Goal: Task Accomplishment & Management: Manage account settings

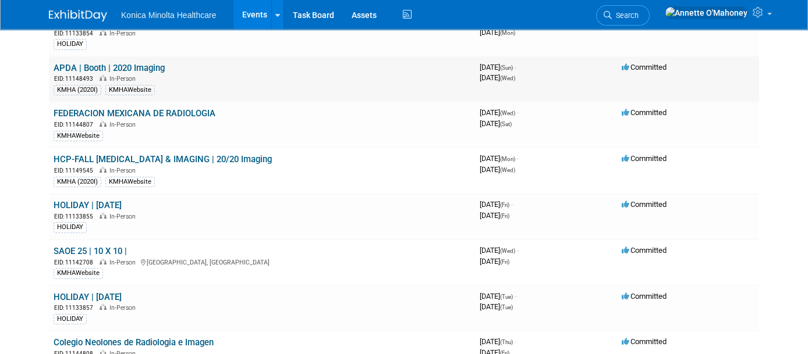
scroll to position [145, 0]
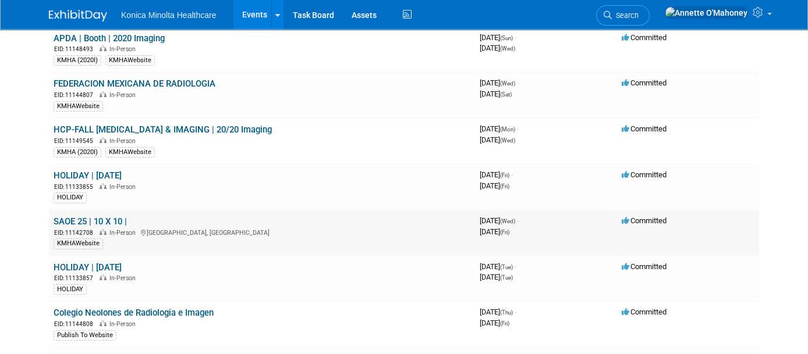
click at [93, 217] on link "SAOE 25 | 10 X 10 |" at bounding box center [90, 222] width 73 height 10
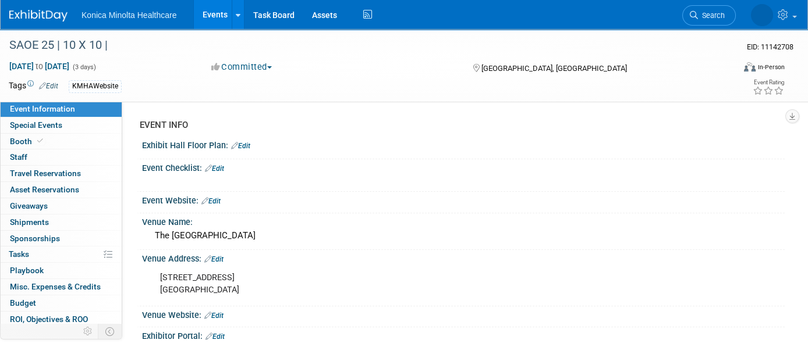
click at [131, 84] on div "KMHAWebsite" at bounding box center [361, 86] width 584 height 13
click at [126, 85] on div "KMHAWebsite" at bounding box center [361, 86] width 584 height 13
click at [56, 87] on link "Edit" at bounding box center [48, 86] width 19 height 8
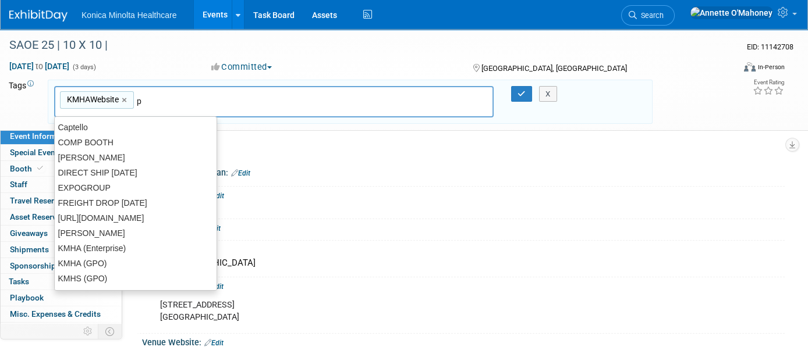
type input "pu"
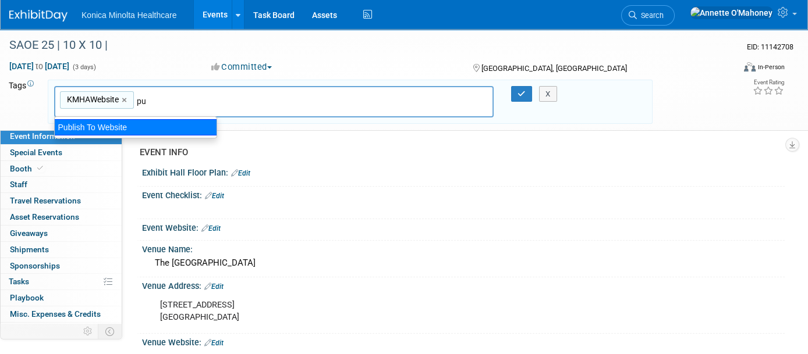
click at [131, 133] on div "Publish To Website" at bounding box center [135, 127] width 163 height 16
type input "KMHAWebsite, Publish To Website"
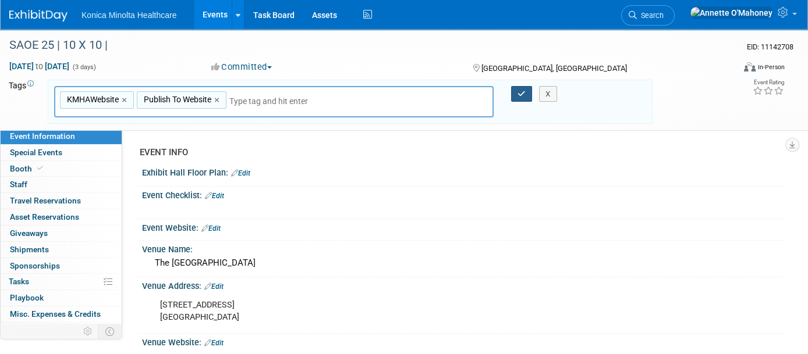
click at [515, 91] on button "button" at bounding box center [521, 94] width 21 height 16
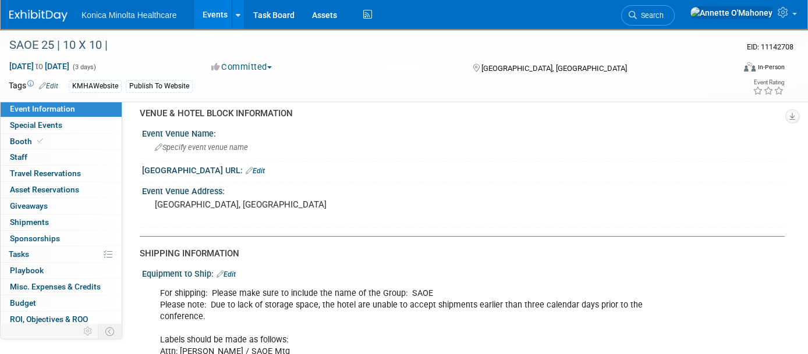
scroll to position [946, 0]
click at [221, 199] on pre "[GEOGRAPHIC_DATA], [GEOGRAPHIC_DATA]" at bounding box center [276, 204] width 242 height 10
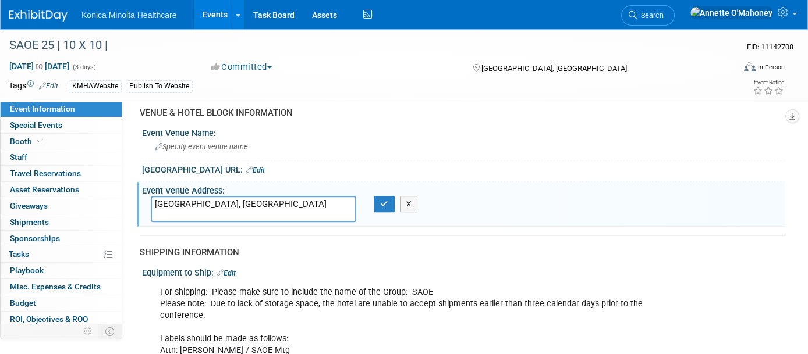
click at [155, 196] on textarea "[GEOGRAPHIC_DATA], [GEOGRAPHIC_DATA]" at bounding box center [253, 209] width 205 height 26
click at [792, 17] on link at bounding box center [742, 14] width 118 height 29
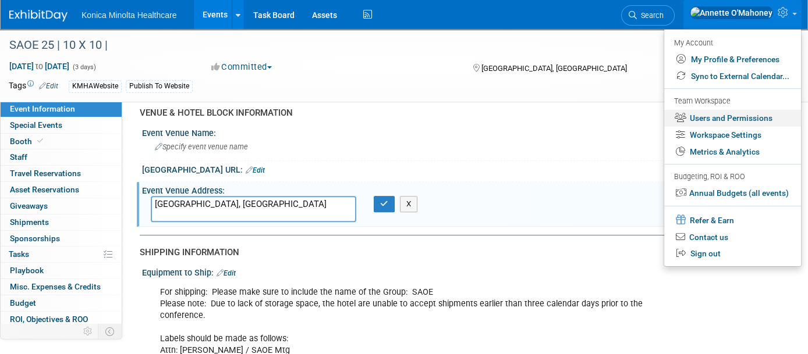
click at [742, 120] on link "Users and Permissions" at bounding box center [732, 118] width 137 height 17
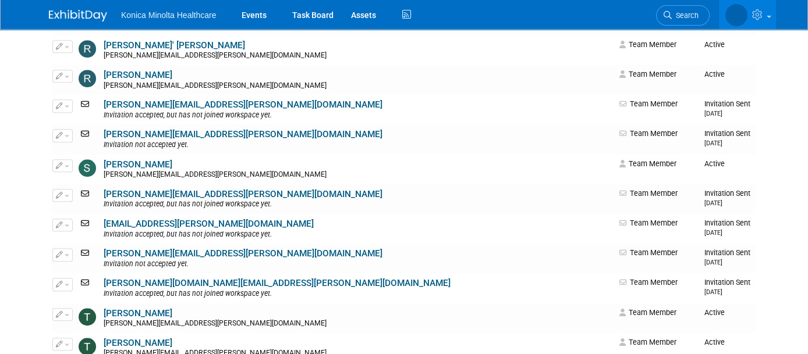
scroll to position [1859, 0]
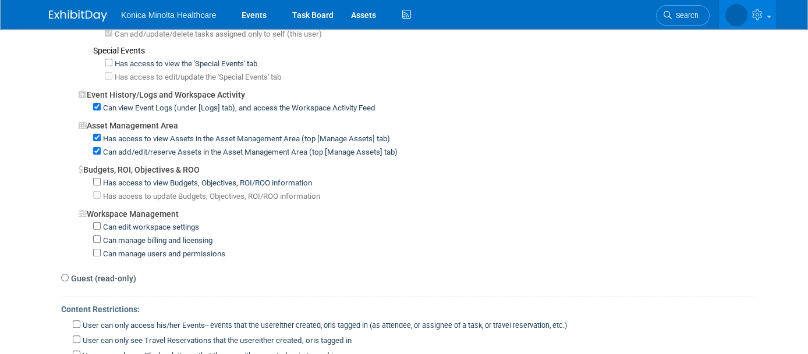
scroll to position [996, 0]
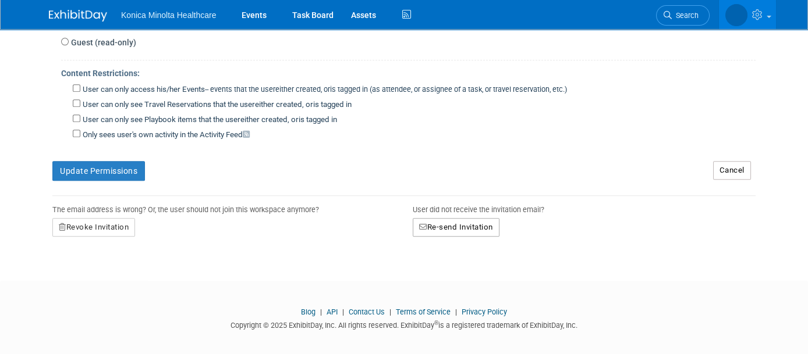
click at [448, 220] on button "Re-send Invitation" at bounding box center [456, 227] width 87 height 19
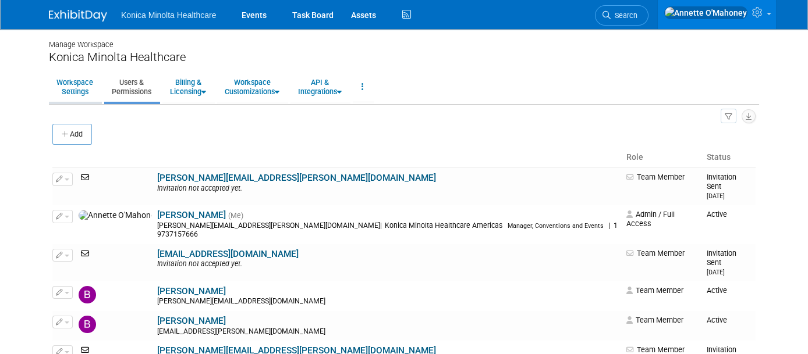
click at [66, 97] on link "Workspace Settings" at bounding box center [75, 87] width 52 height 29
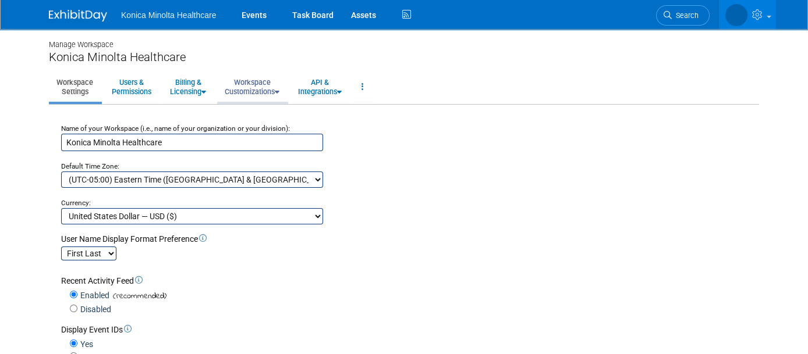
click at [265, 81] on link "Workspace Customizations" at bounding box center [252, 87] width 70 height 29
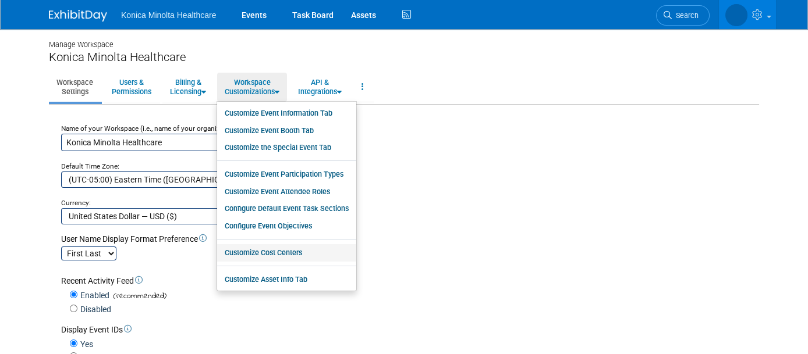
click at [279, 251] on link "Customize Cost Centers" at bounding box center [286, 252] width 139 height 17
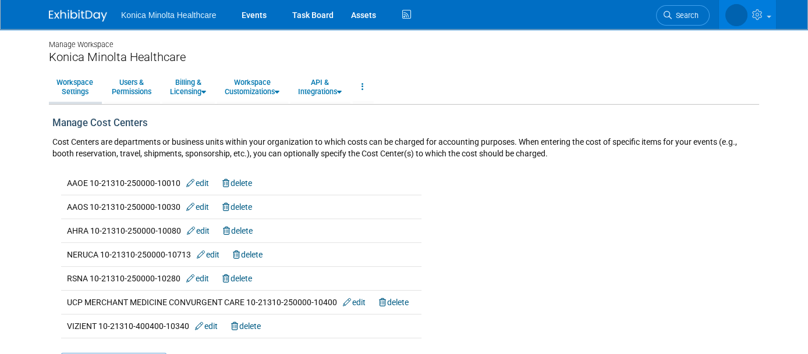
click at [64, 88] on link "Workspace Settings" at bounding box center [75, 87] width 52 height 29
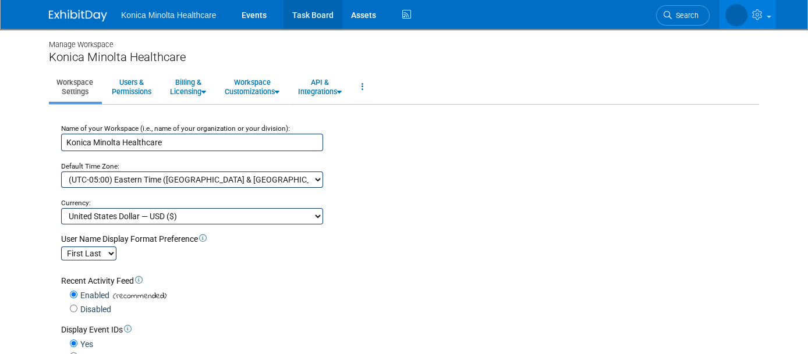
click at [297, 10] on link "Task Board" at bounding box center [312, 14] width 59 height 29
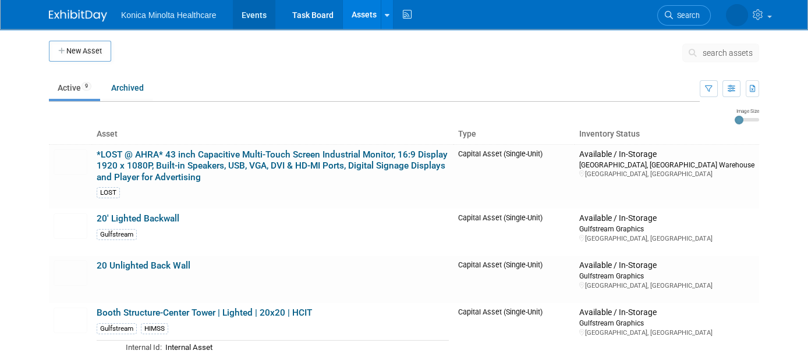
click at [250, 16] on link "Events" at bounding box center [254, 14] width 42 height 29
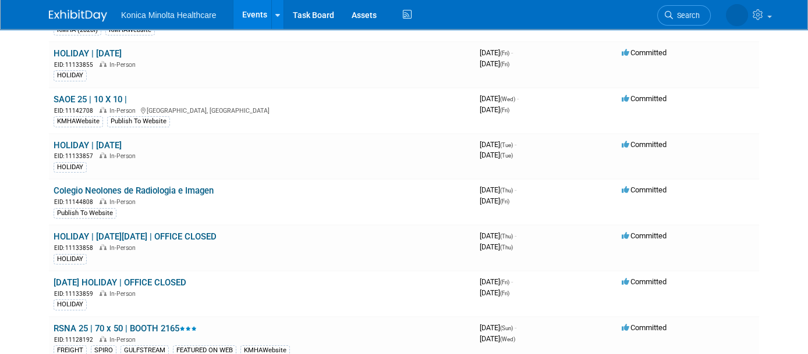
scroll to position [73, 0]
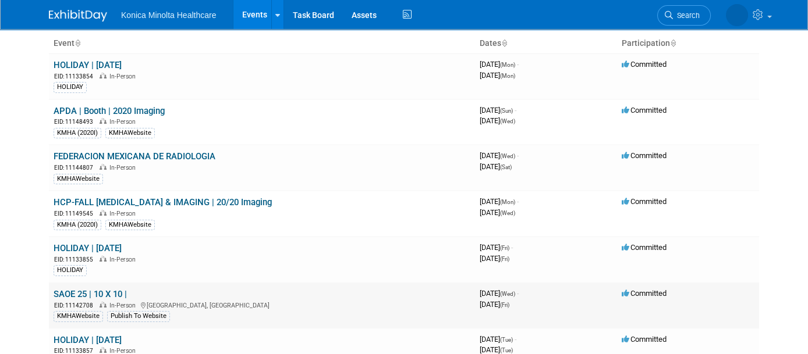
click at [86, 289] on link "SAOE 25 | 10 X 10 |" at bounding box center [90, 294] width 73 height 10
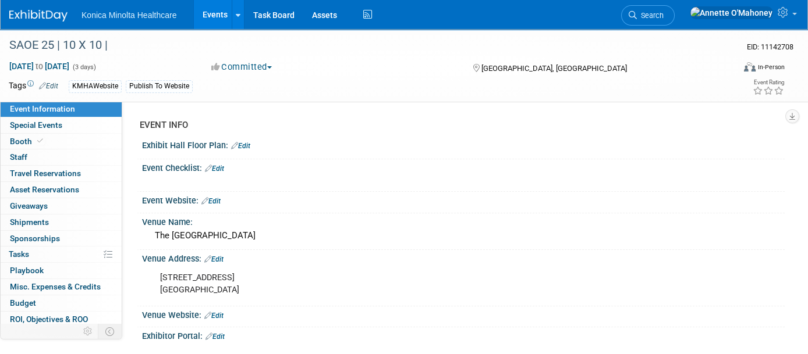
click at [217, 197] on link "Edit" at bounding box center [210, 201] width 19 height 8
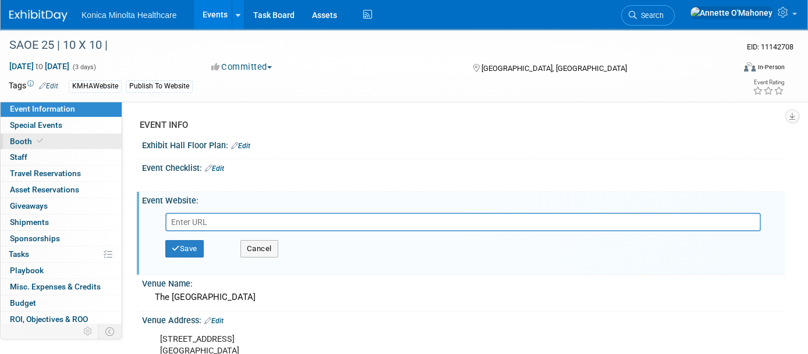
click at [26, 138] on span "Booth" at bounding box center [28, 141] width 36 height 9
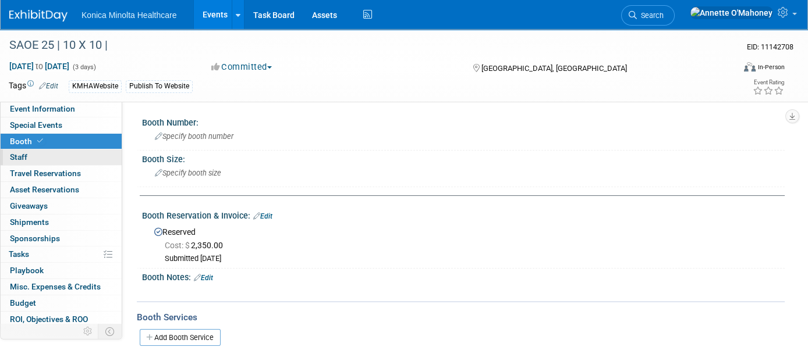
click at [28, 154] on link "0 Staff 0" at bounding box center [61, 158] width 121 height 16
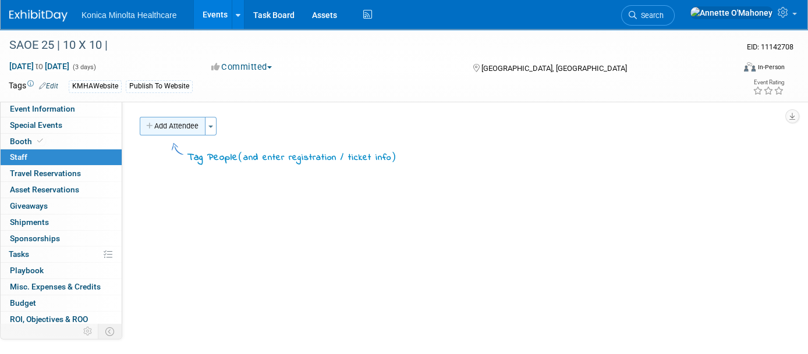
click at [178, 121] on button "Add Attendee" at bounding box center [173, 126] width 66 height 19
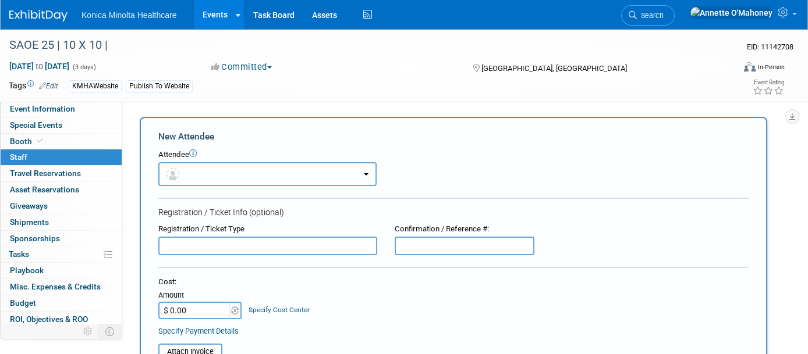
click at [215, 174] on button "button" at bounding box center [267, 174] width 218 height 24
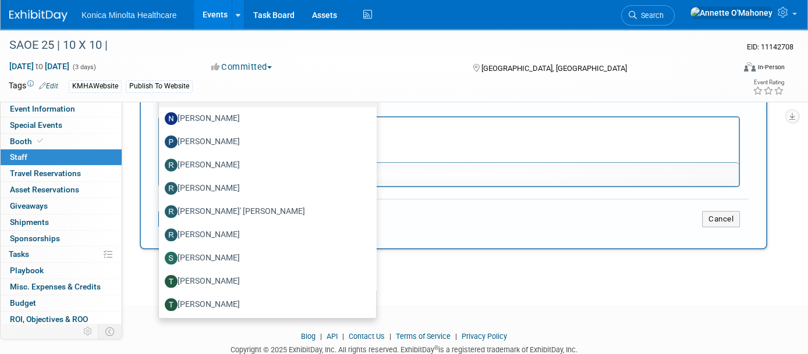
scroll to position [361, 0]
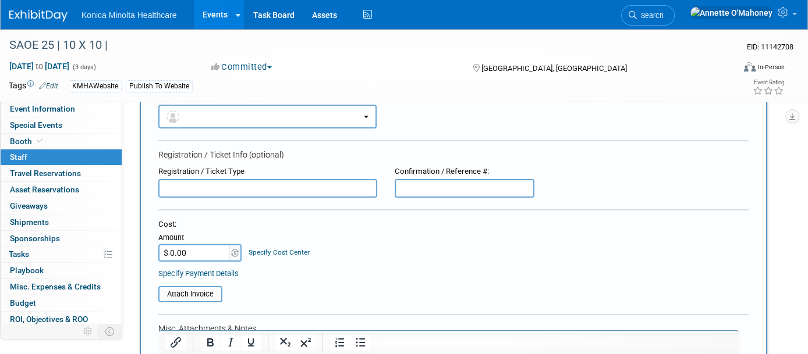
scroll to position [145, 0]
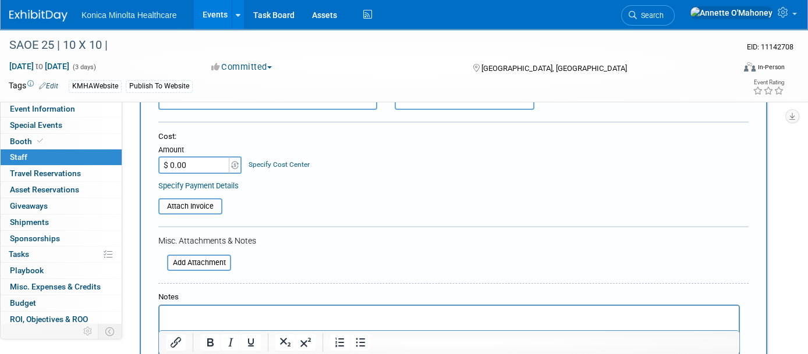
click at [239, 320] on p "Rich Text Area. Press ALT-0 for help." at bounding box center [449, 317] width 566 height 12
click at [182, 329] on p "Rich Text Area. Press ALT-0 for help." at bounding box center [449, 328] width 566 height 12
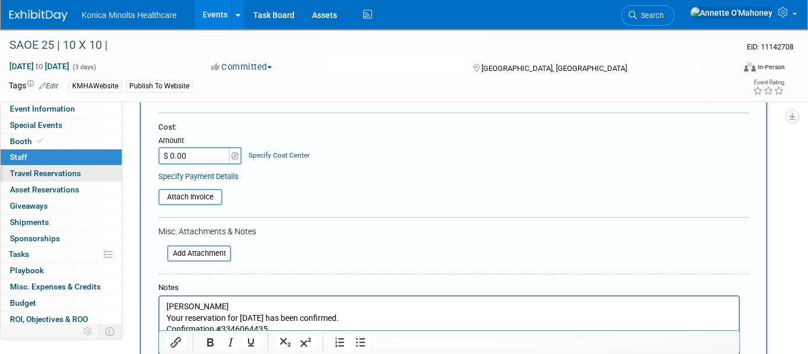
click at [59, 169] on span "Travel Reservations 0" at bounding box center [45, 173] width 71 height 9
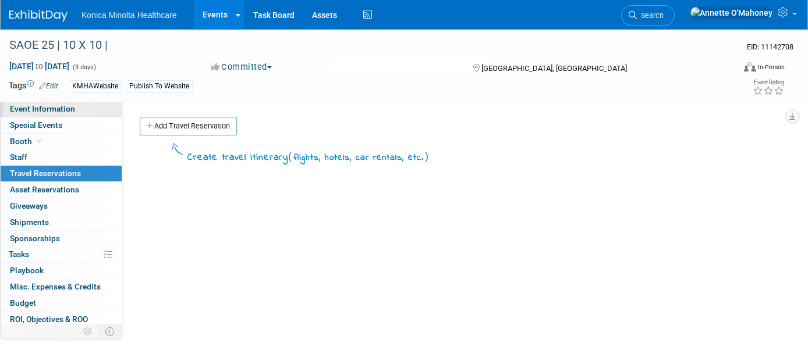
click at [59, 108] on span "Event Information" at bounding box center [42, 108] width 65 height 9
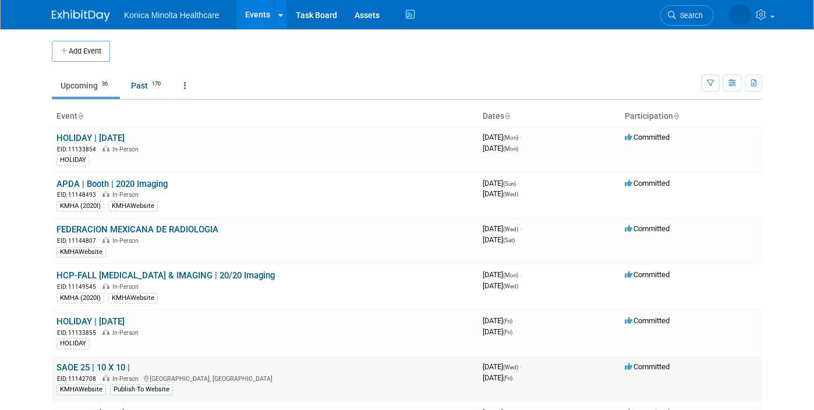
click at [99, 365] on link "SAOE 25 | 10 X 10 |" at bounding box center [92, 367] width 73 height 10
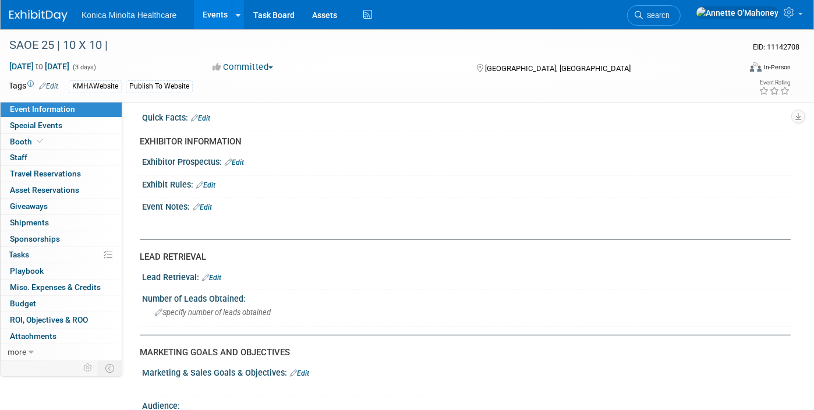
scroll to position [509, 0]
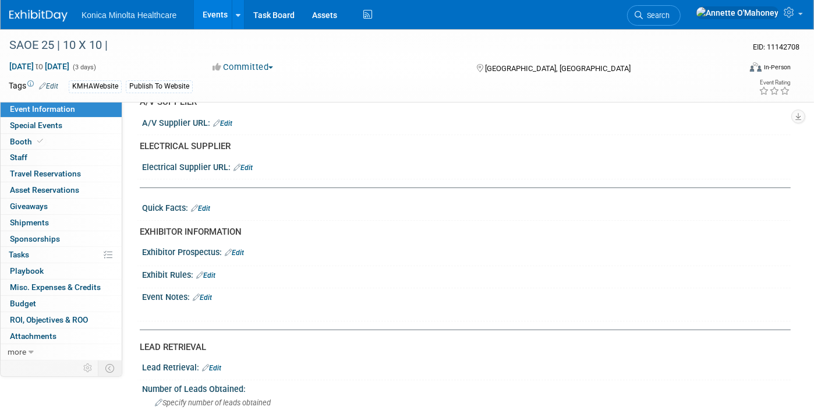
click at [239, 249] on link "Edit" at bounding box center [234, 253] width 19 height 8
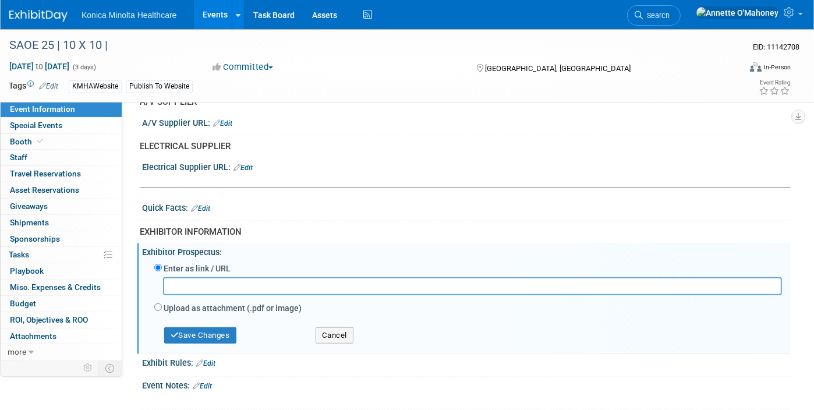
click at [201, 302] on label "Upload as attachment (.pdf or image)" at bounding box center [233, 308] width 138 height 12
click at [162, 303] on input "Upload as attachment (.pdf or image)" at bounding box center [158, 307] width 8 height 8
radio input "true"
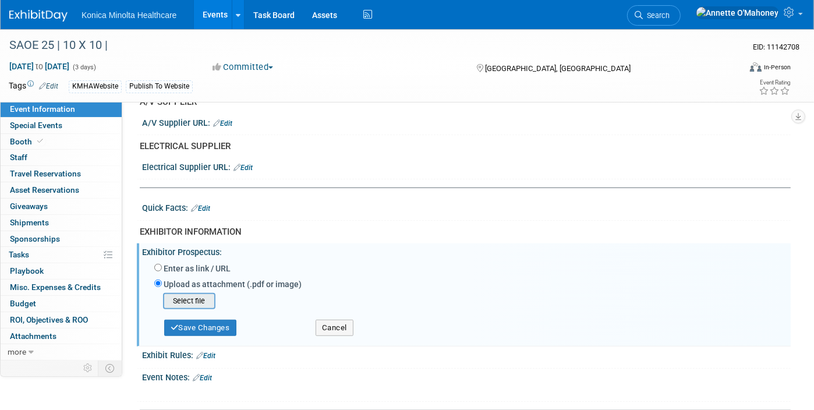
click at [200, 294] on input "file" at bounding box center [145, 301] width 139 height 14
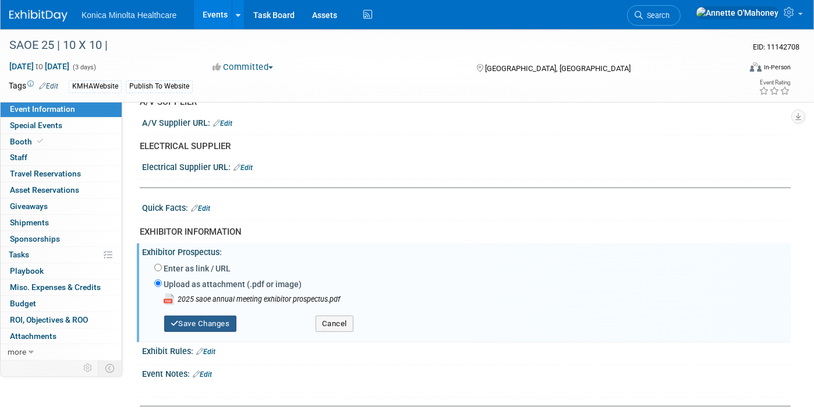
click at [221, 320] on button "Save Changes" at bounding box center [200, 323] width 72 height 16
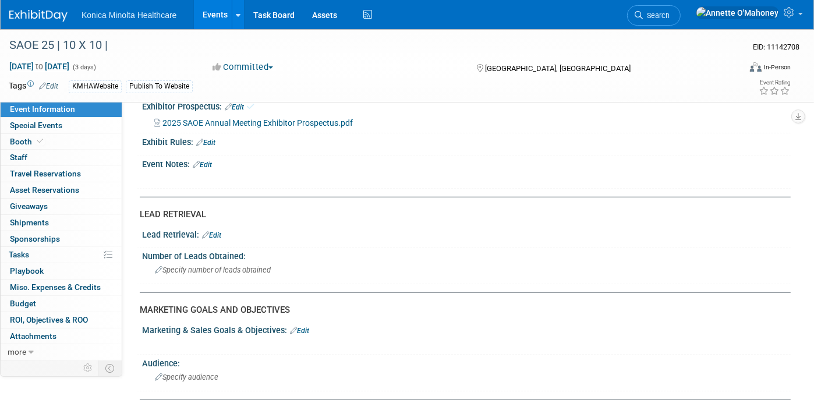
scroll to position [800, 0]
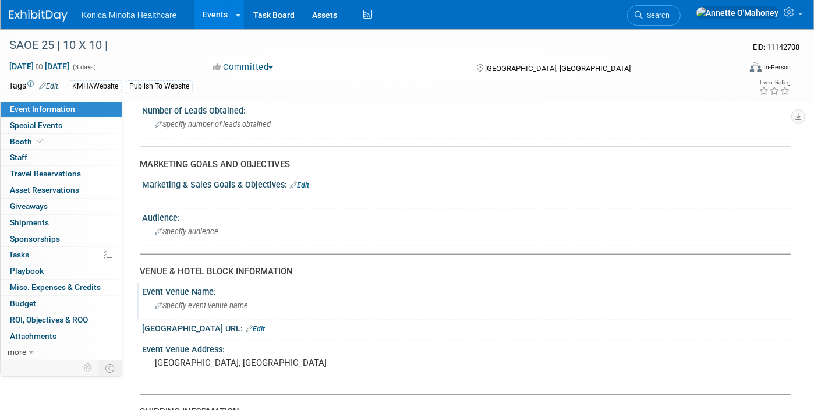
click at [207, 301] on span "Specify event venue name" at bounding box center [201, 305] width 93 height 9
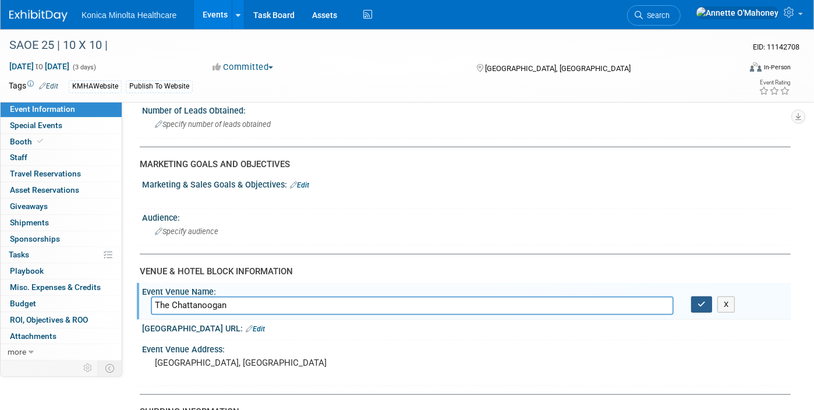
type input "The Chattanoogan"
click at [706, 296] on button "button" at bounding box center [701, 304] width 21 height 16
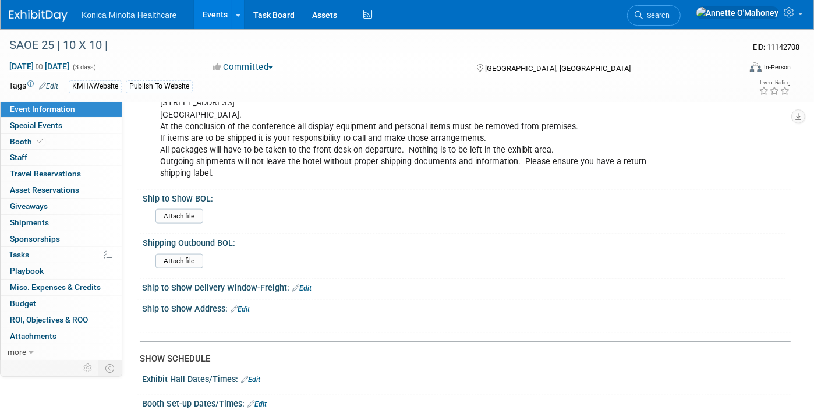
scroll to position [1309, 0]
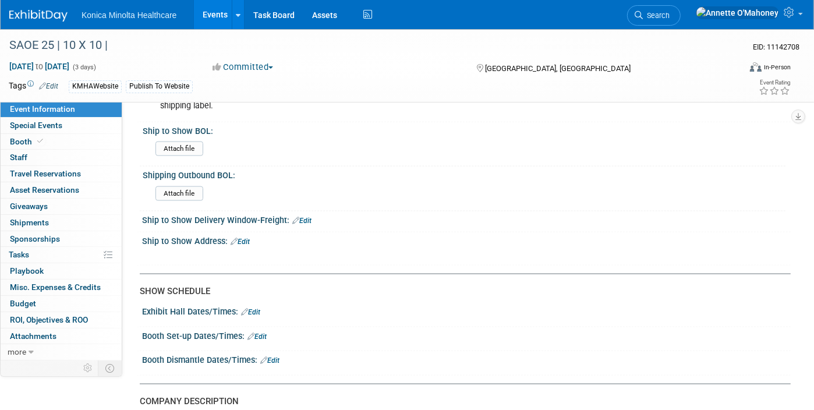
click at [253, 308] on link "Edit" at bounding box center [250, 312] width 19 height 8
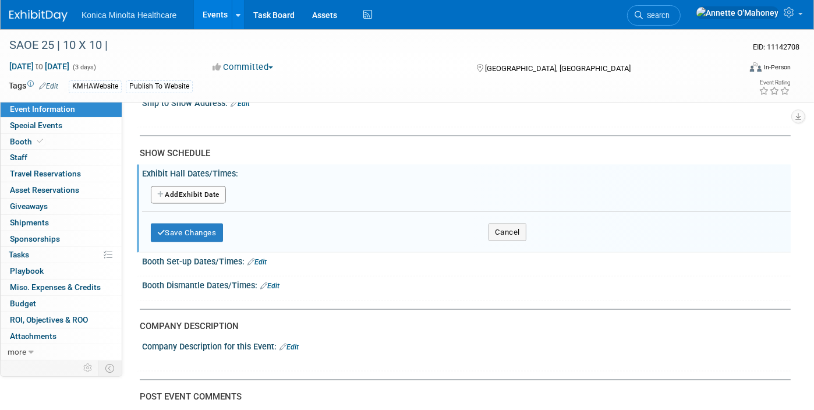
scroll to position [1455, 0]
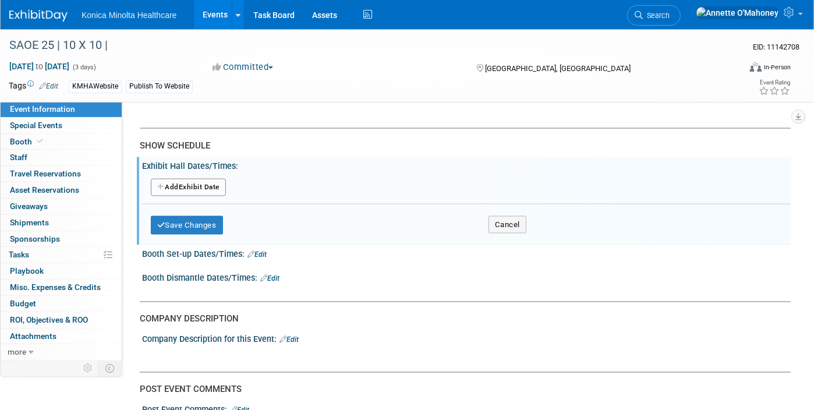
click at [261, 250] on link "Edit" at bounding box center [256, 254] width 19 height 8
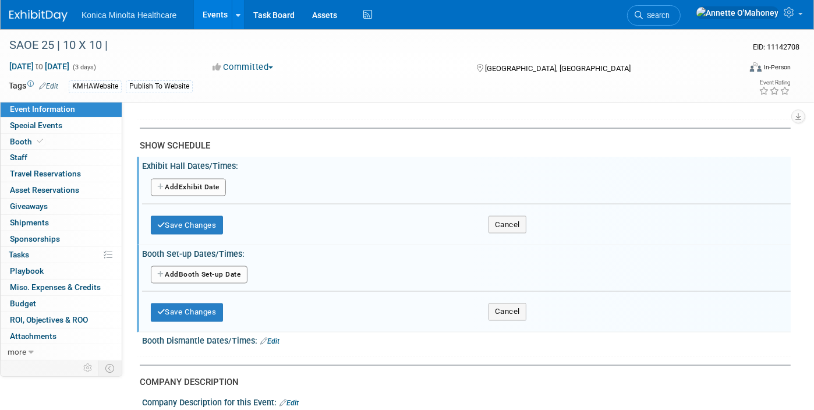
click at [214, 266] on button "Add Another Booth Set-up Date" at bounding box center [199, 274] width 97 height 17
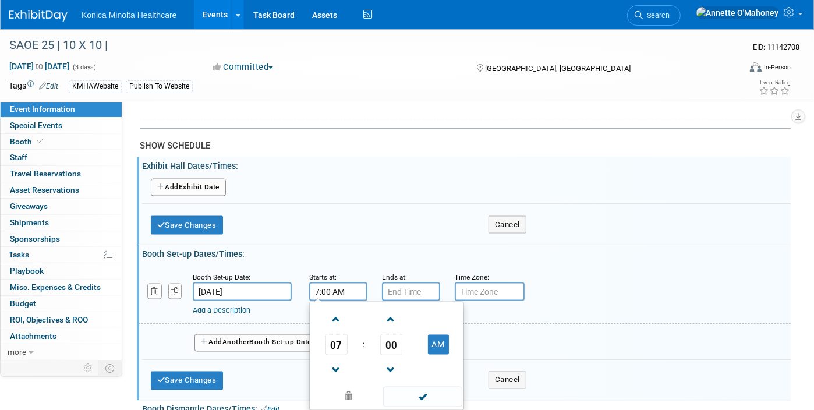
click at [332, 282] on input "7:00 AM" at bounding box center [338, 291] width 58 height 19
click at [339, 360] on span at bounding box center [336, 370] width 20 height 20
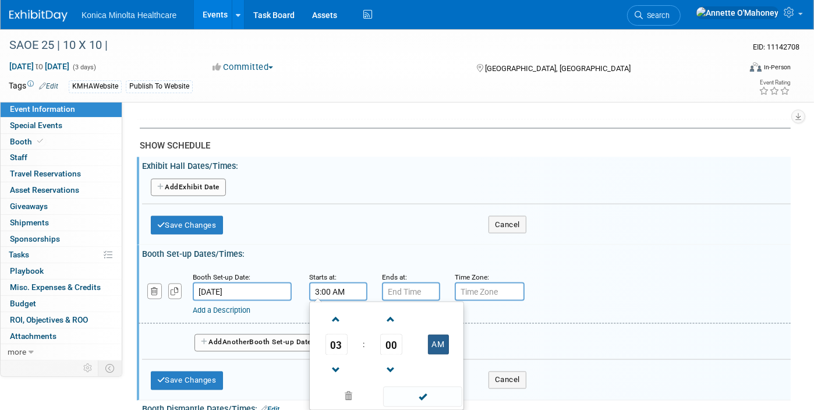
click at [444, 335] on button "AM" at bounding box center [438, 345] width 21 height 20
type input "3:00 PM"
click at [396, 282] on input "7:00 PM" at bounding box center [411, 291] width 58 height 19
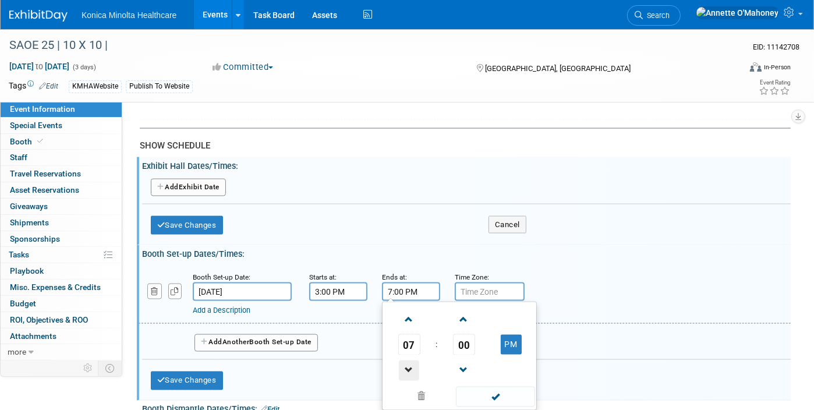
click at [410, 360] on span at bounding box center [409, 370] width 20 height 20
click at [406, 310] on span at bounding box center [409, 320] width 20 height 20
type input "5:00 PM"
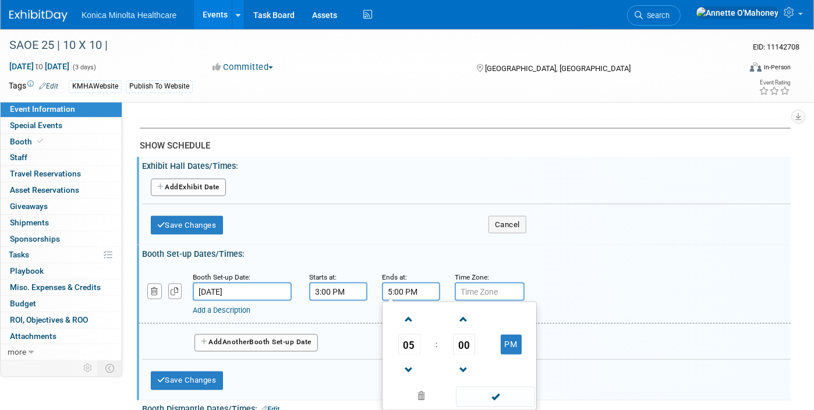
click at [492, 282] on input "text" at bounding box center [490, 291] width 70 height 19
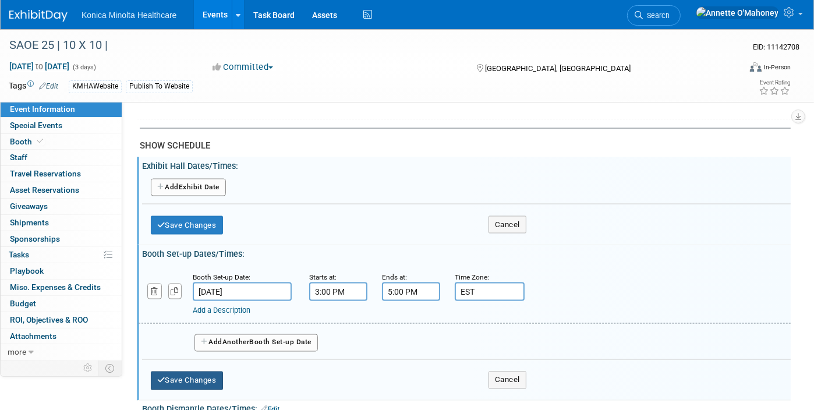
type input "EST"
click at [194, 371] on button "Save Changes" at bounding box center [187, 380] width 72 height 19
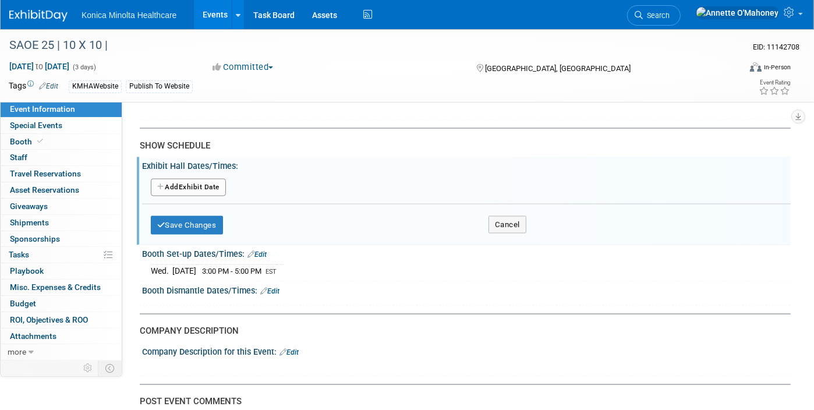
click at [274, 287] on link "Edit" at bounding box center [269, 291] width 19 height 8
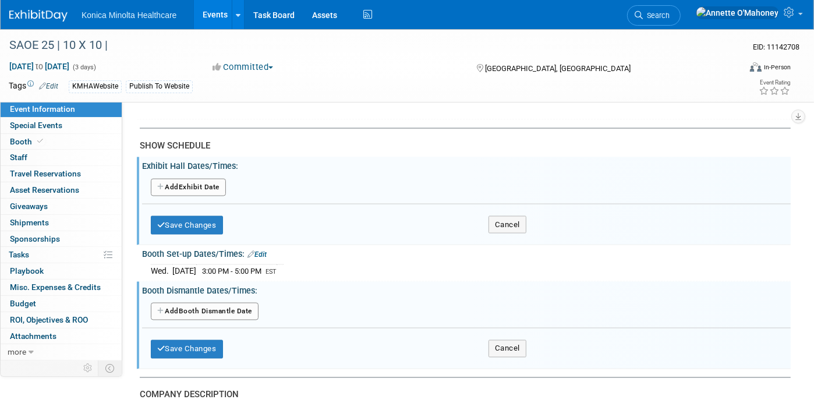
click at [247, 303] on button "Add Another Booth Dismantle Date" at bounding box center [205, 311] width 108 height 17
select select "10"
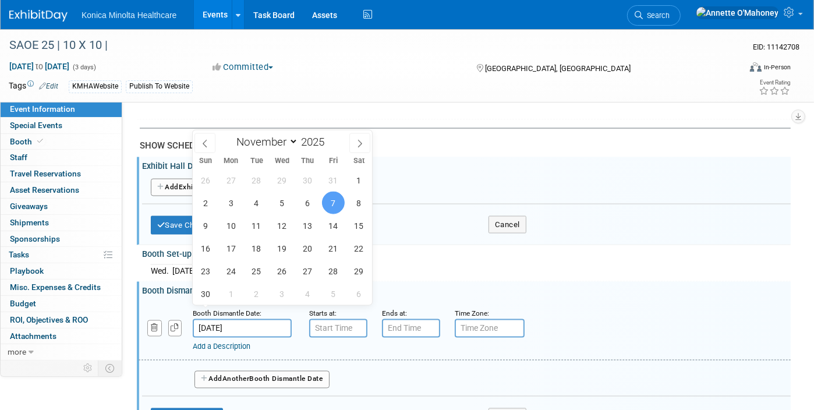
click at [242, 319] on input "[DATE]" at bounding box center [242, 328] width 99 height 19
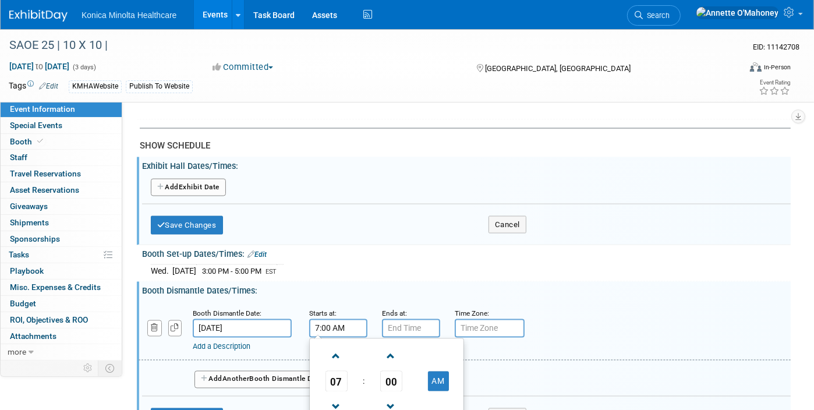
click at [332, 319] on input "7:00 AM" at bounding box center [338, 328] width 58 height 19
click at [336, 346] on span at bounding box center [336, 356] width 20 height 20
type input "10:00 AM"
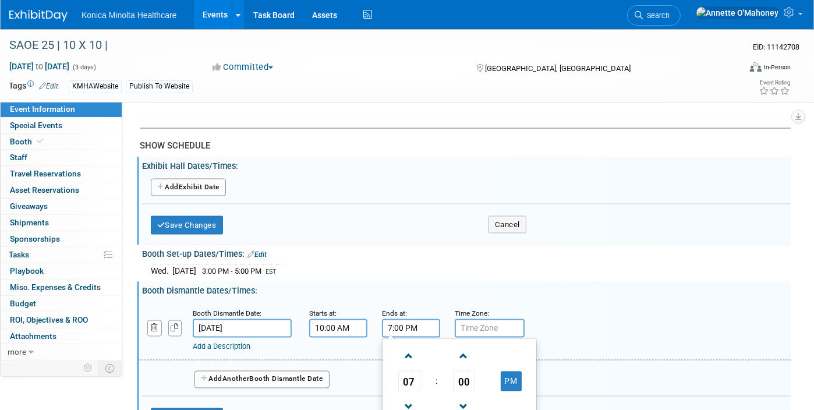
click at [405, 319] on input "7:00 PM" at bounding box center [411, 328] width 58 height 19
click at [407, 346] on span at bounding box center [409, 356] width 20 height 20
click at [406, 346] on span at bounding box center [409, 356] width 20 height 20
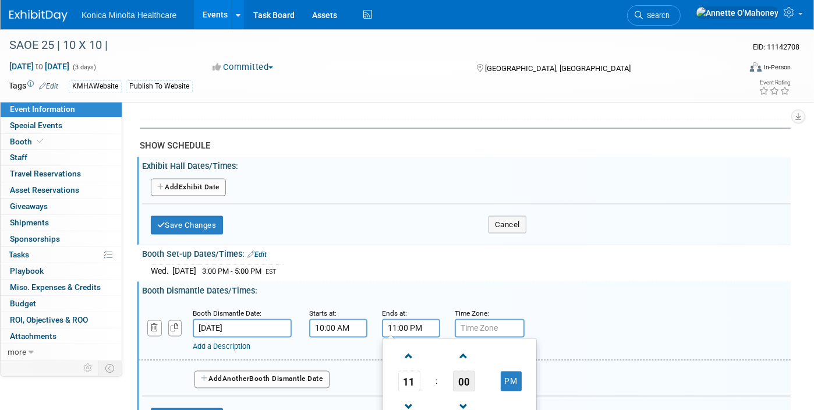
click at [469, 371] on span "00" at bounding box center [464, 381] width 22 height 21
click at [469, 372] on td "30" at bounding box center [477, 387] width 37 height 31
click at [516, 371] on button "PM" at bounding box center [511, 381] width 21 height 20
type input "11:30 AM"
drag, startPoint x: 474, startPoint y: 304, endPoint x: 474, endPoint y: 318, distance: 14.0
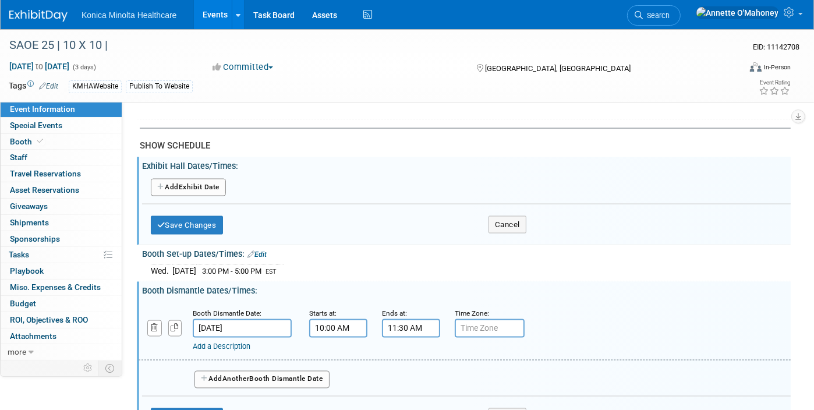
click at [474, 319] on input "text" at bounding box center [490, 328] width 70 height 19
type input "EST"
click at [202, 408] on button "Save Changes" at bounding box center [187, 417] width 72 height 19
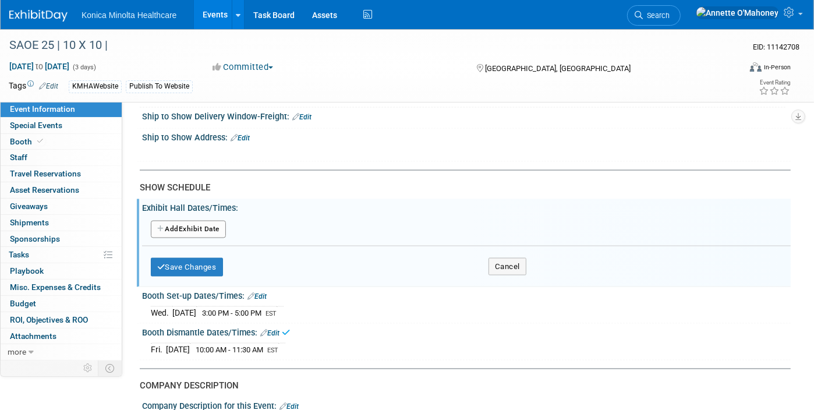
scroll to position [1382, 0]
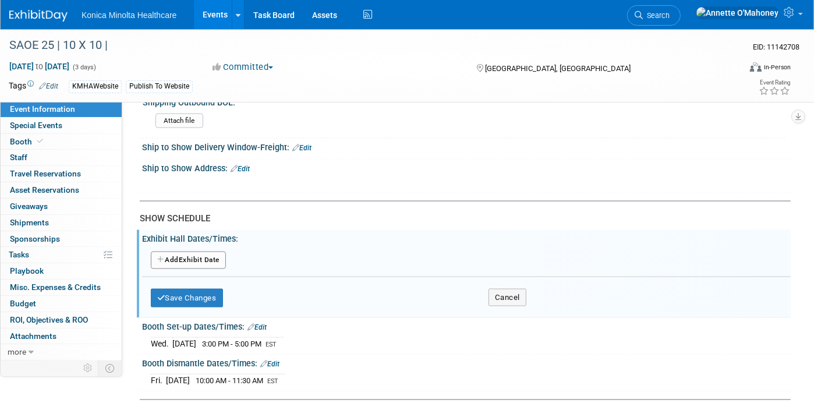
click at [219, 251] on button "Add Another Exhibit Date" at bounding box center [188, 259] width 75 height 17
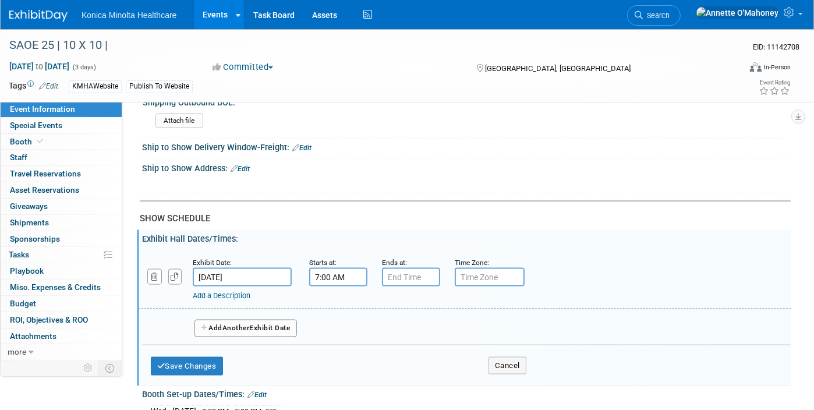
click at [318, 268] on input "7:00 AM" at bounding box center [338, 277] width 58 height 19
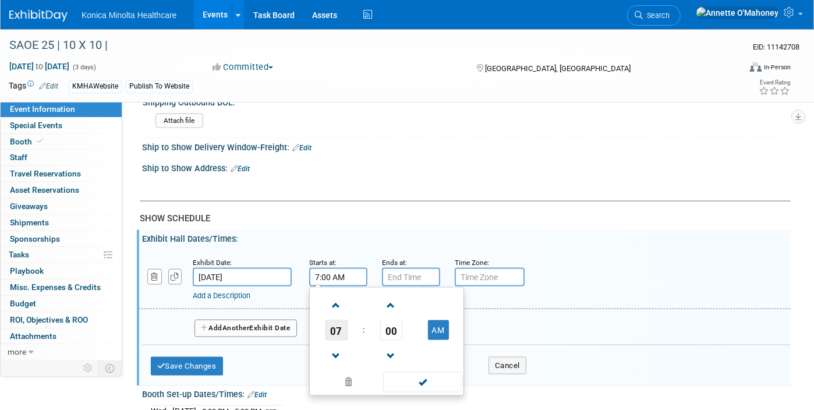
click at [336, 320] on span "07" at bounding box center [336, 330] width 22 height 21
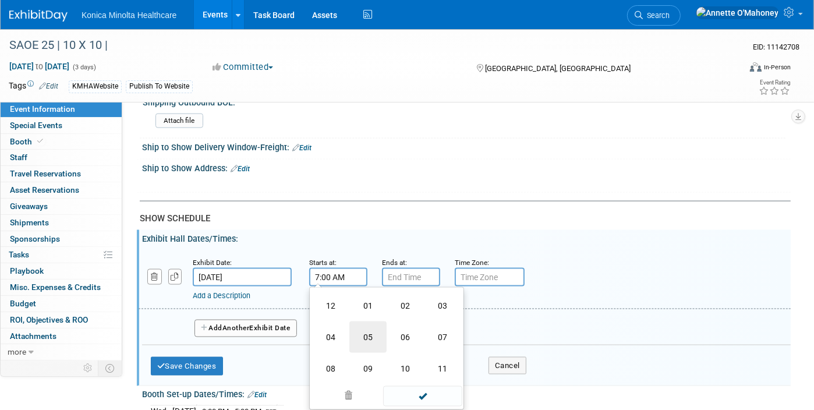
click at [360, 321] on td "05" at bounding box center [367, 336] width 37 height 31
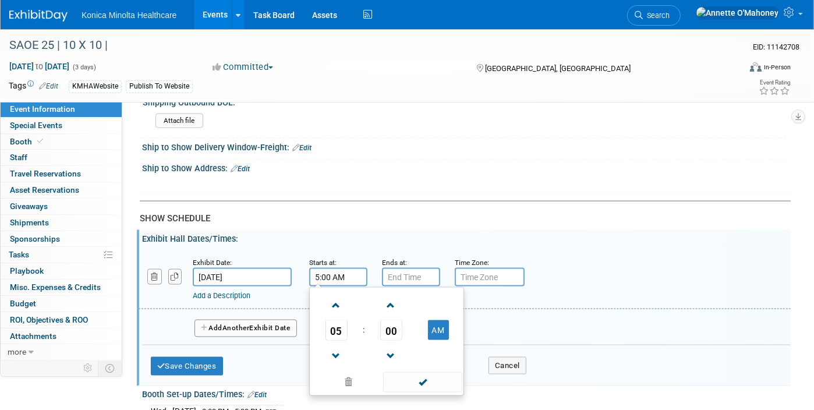
click at [323, 268] on input "5:00 AM" at bounding box center [338, 277] width 58 height 19
click at [393, 320] on span "00" at bounding box center [391, 330] width 22 height 21
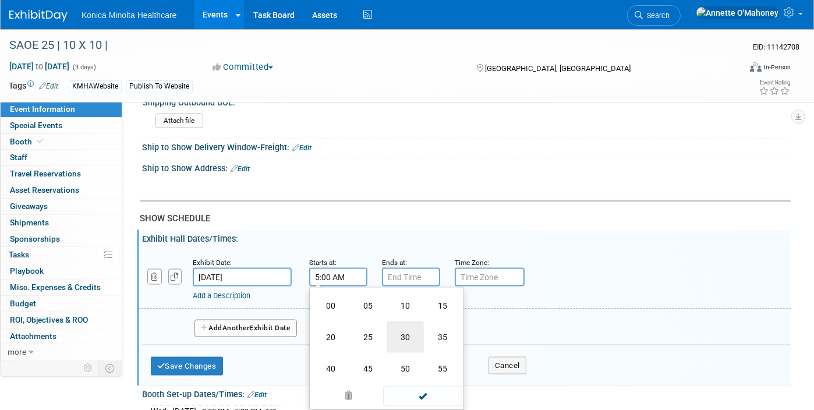
click at [407, 328] on td "30" at bounding box center [404, 336] width 37 height 31
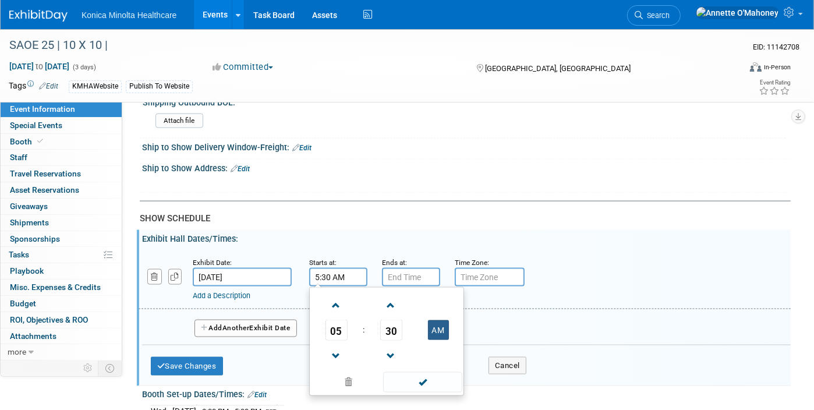
click at [435, 320] on button "AM" at bounding box center [438, 330] width 21 height 20
type input "5:30 PM"
type input "7:00 PM"
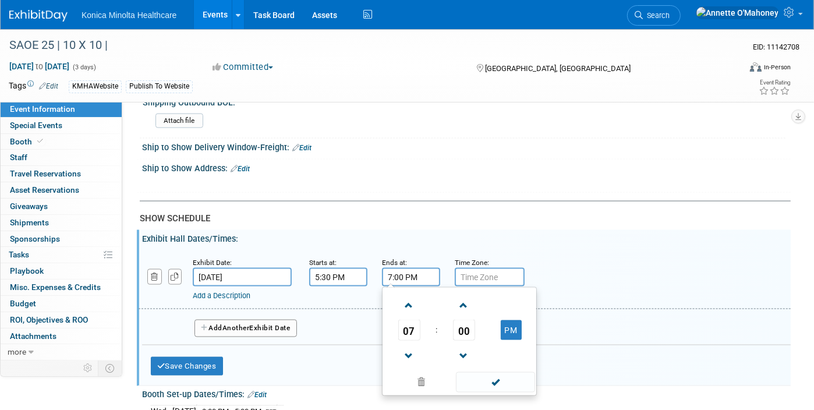
click at [388, 268] on input "7:00 PM" at bounding box center [411, 277] width 58 height 19
click at [493, 268] on input "text" at bounding box center [490, 277] width 70 height 19
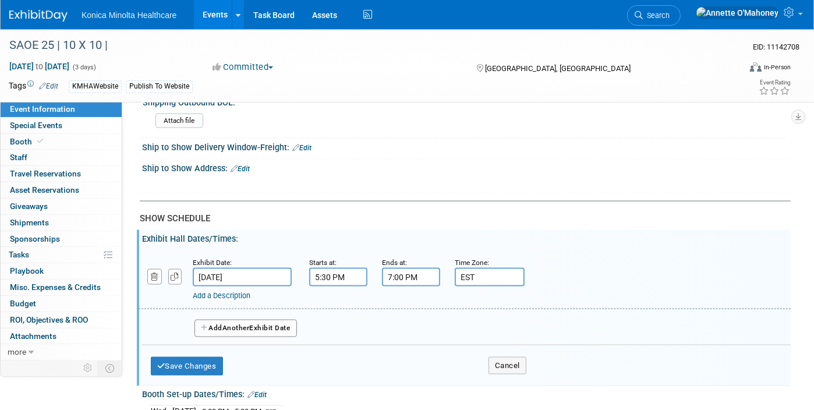
type input "EST"
click at [208, 291] on link "Add a Description" at bounding box center [222, 295] width 58 height 9
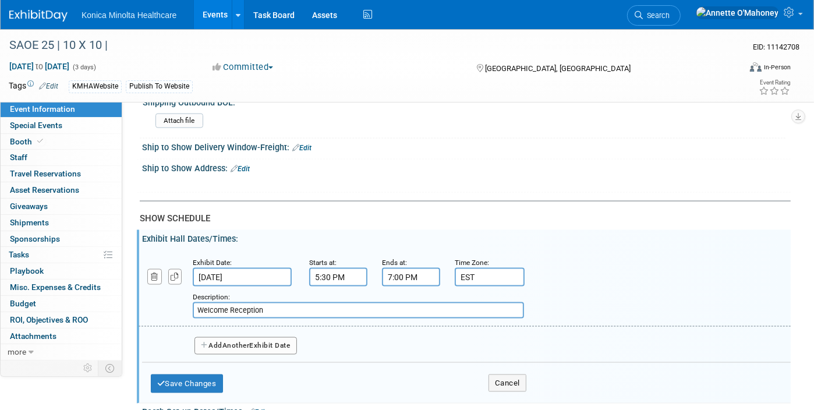
type input "Welcome Reception"
click at [229, 341] on span "Another" at bounding box center [235, 345] width 27 height 8
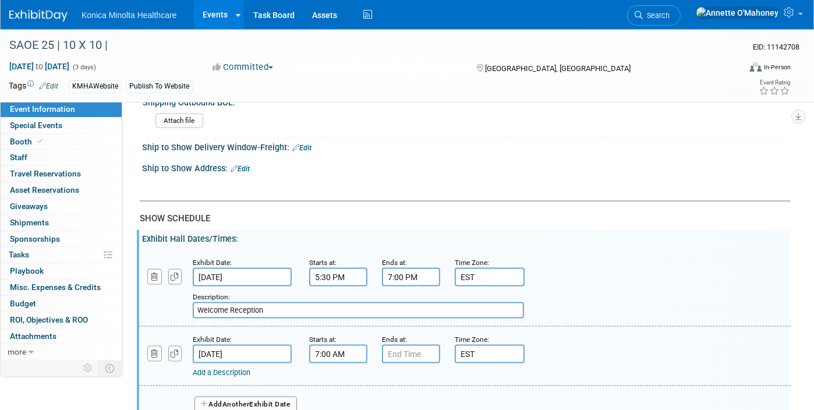
click at [342, 345] on input "7:00 AM" at bounding box center [338, 354] width 58 height 19
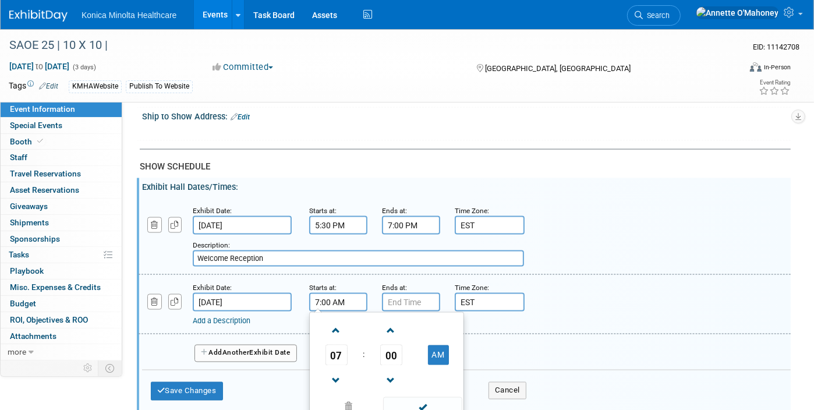
scroll to position [1455, 0]
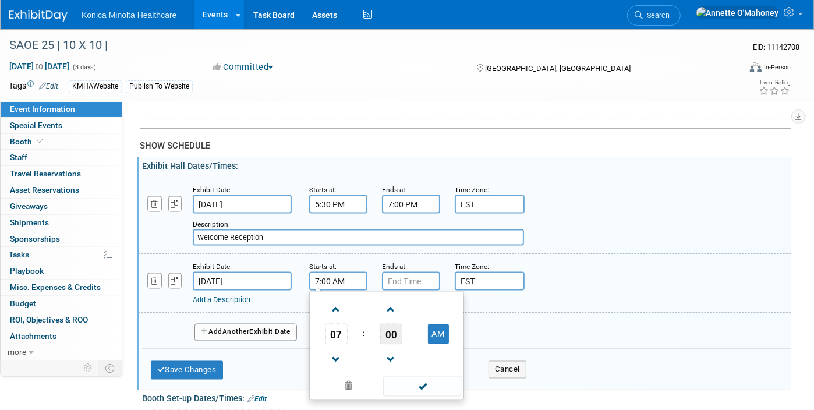
click at [391, 324] on span "00" at bounding box center [391, 334] width 22 height 21
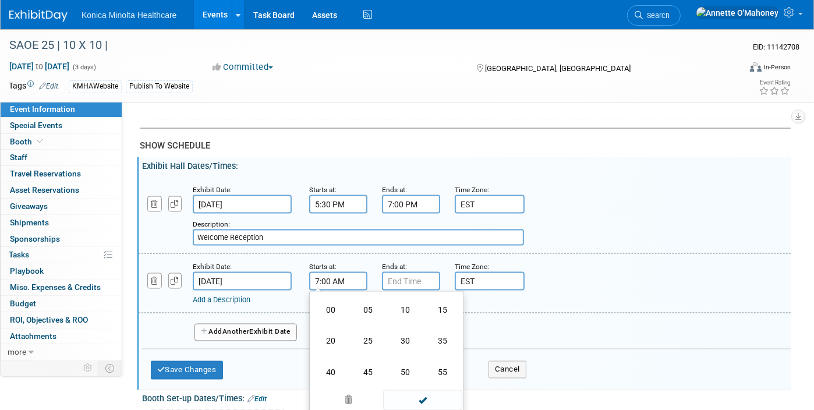
click at [391, 325] on td "30" at bounding box center [404, 340] width 37 height 31
type input "7:30 AM"
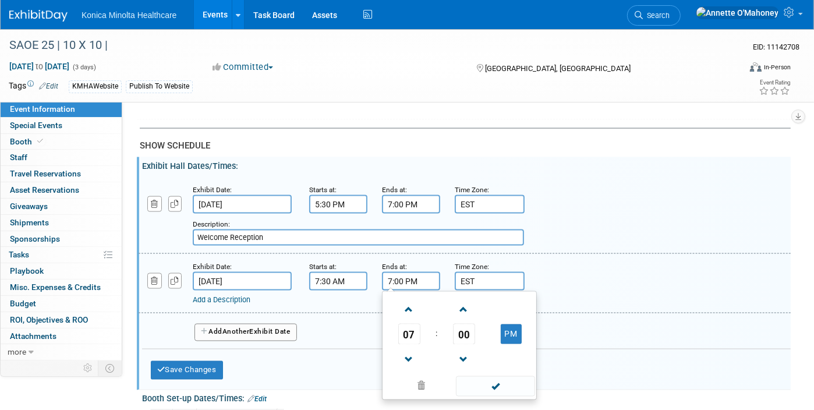
click at [392, 272] on input "7:00 PM" at bounding box center [411, 281] width 58 height 19
click at [410, 350] on span at bounding box center [409, 360] width 20 height 20
click at [406, 299] on span at bounding box center [409, 309] width 20 height 20
click at [464, 324] on span "00" at bounding box center [464, 334] width 22 height 21
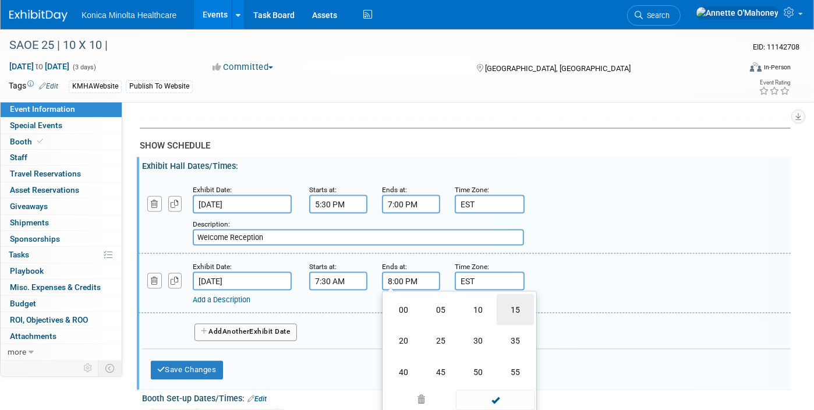
click at [509, 297] on td "15" at bounding box center [514, 309] width 37 height 31
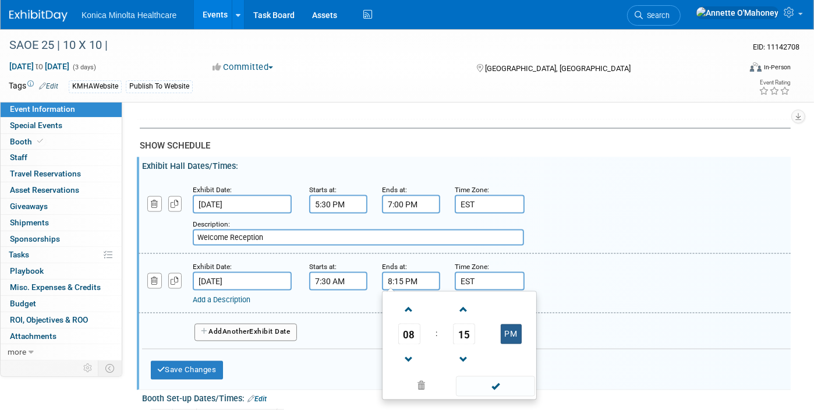
click at [516, 324] on button "PM" at bounding box center [511, 334] width 21 height 20
type input "8:15 AM"
click at [240, 295] on link "Add a Description" at bounding box center [222, 299] width 58 height 9
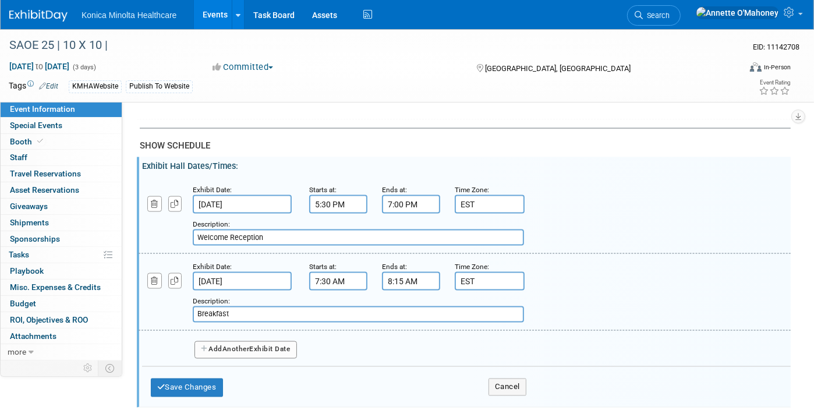
type input "Breakfast"
click at [242, 345] on span "Another" at bounding box center [235, 349] width 27 height 8
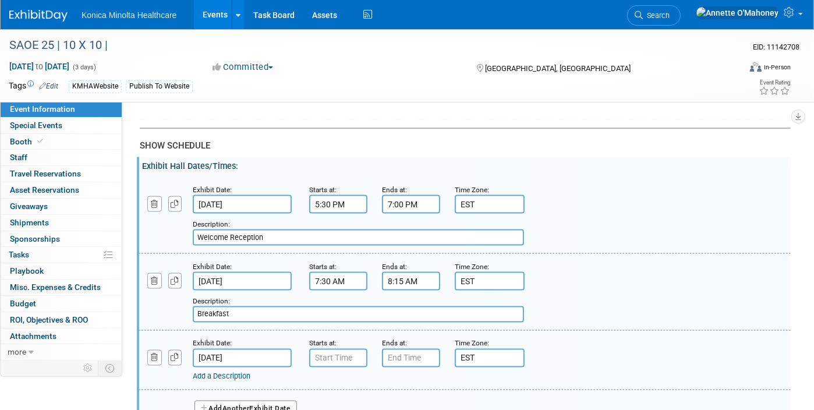
click at [240, 349] on input "[DATE]" at bounding box center [242, 358] width 99 height 19
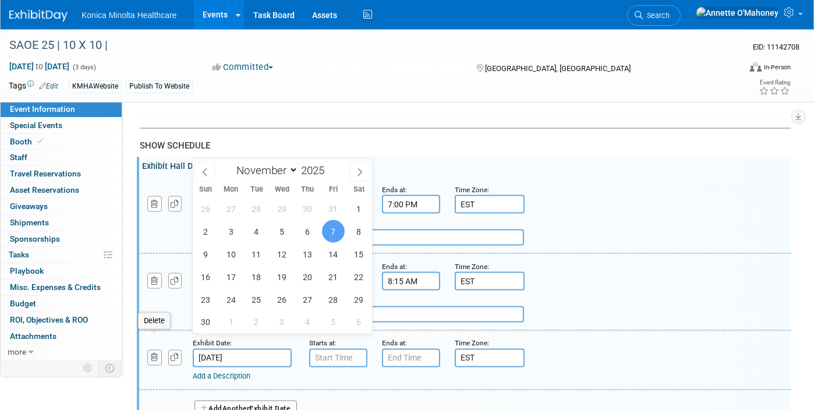
click at [155, 354] on icon "button" at bounding box center [155, 358] width 8 height 8
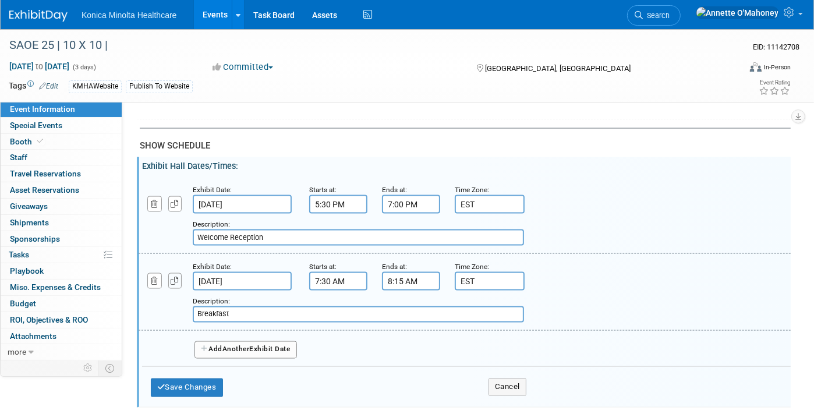
click at [176, 277] on icon "button" at bounding box center [175, 281] width 8 height 8
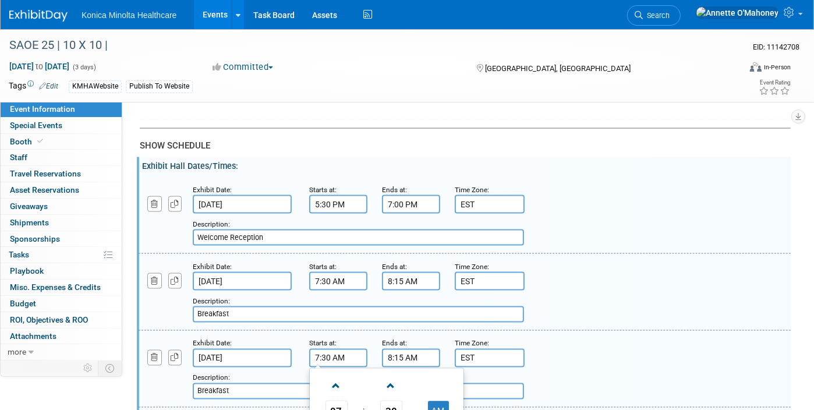
click at [316, 349] on input "7:30 AM" at bounding box center [338, 358] width 58 height 19
click at [332, 376] on span at bounding box center [336, 386] width 20 height 20
type input "10:30 AM"
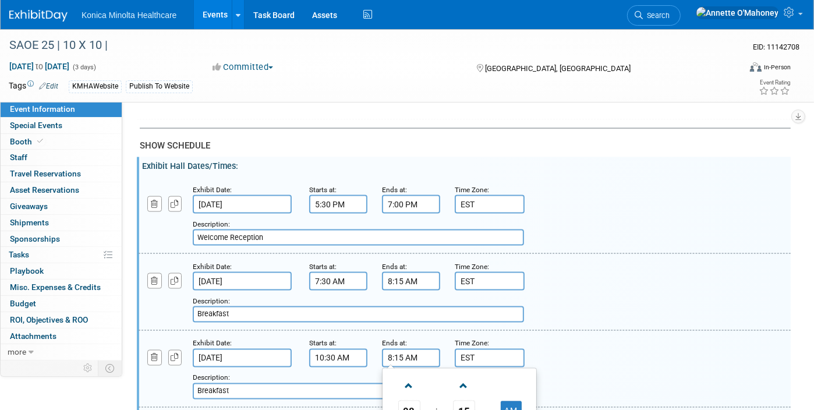
click at [389, 349] on input "8:15 AM" at bounding box center [411, 358] width 58 height 19
click at [407, 376] on span at bounding box center [409, 386] width 20 height 20
click at [464, 400] on span "15" at bounding box center [464, 410] width 22 height 21
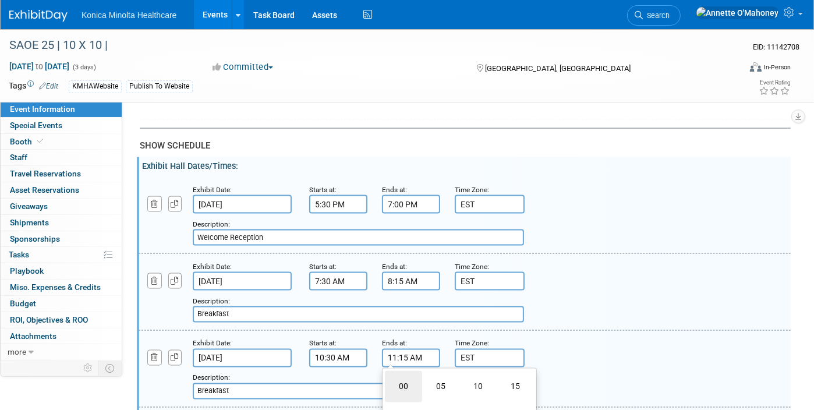
click at [407, 371] on td "00" at bounding box center [403, 386] width 37 height 31
type input "11:00 AM"
drag, startPoint x: 250, startPoint y: 370, endPoint x: 215, endPoint y: 370, distance: 34.3
click at [215, 383] on input "Breakfast" at bounding box center [358, 391] width 331 height 16
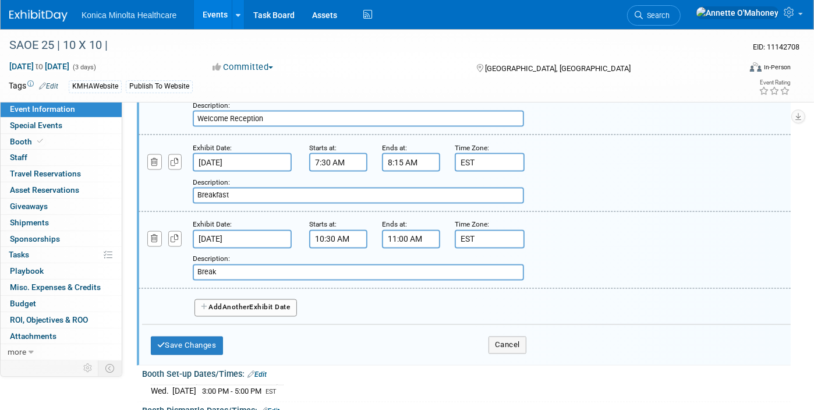
scroll to position [1600, 0]
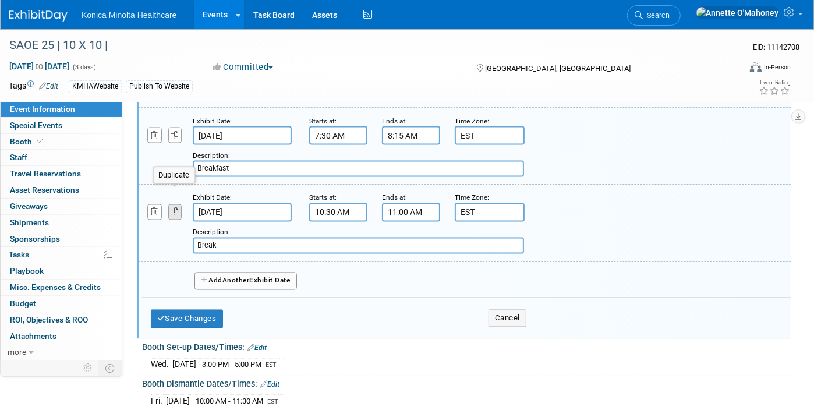
type input "Break"
click at [173, 208] on icon "button" at bounding box center [175, 212] width 8 height 8
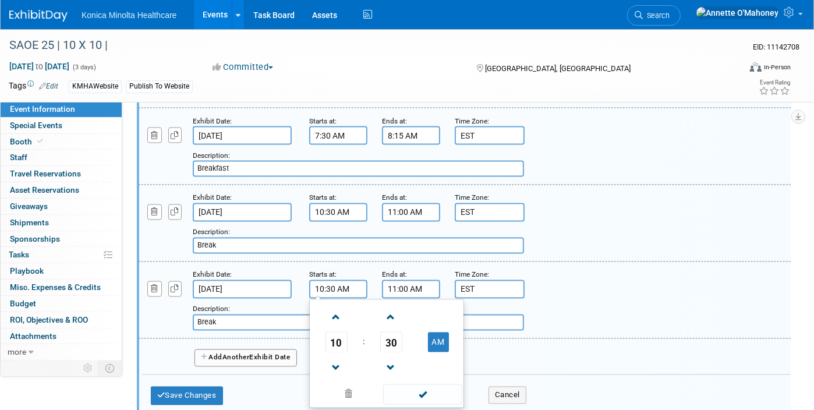
click at [324, 280] on input "10:30 AM" at bounding box center [338, 289] width 58 height 19
click at [338, 358] on span at bounding box center [336, 368] width 20 height 20
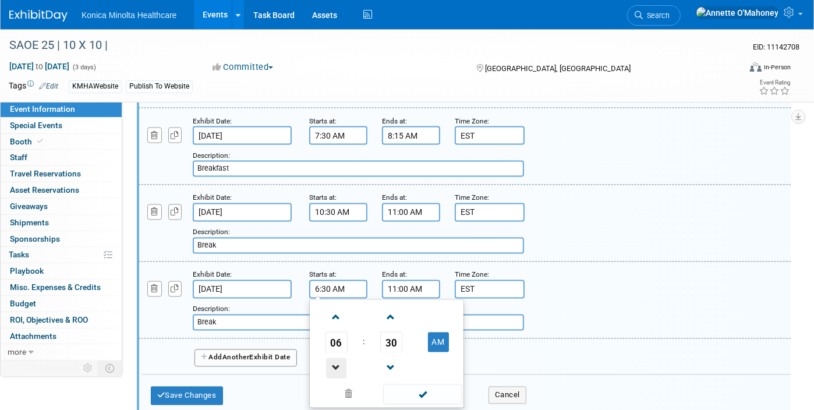
click at [338, 358] on span at bounding box center [336, 368] width 20 height 20
click at [385, 332] on span "30" at bounding box center [391, 342] width 22 height 21
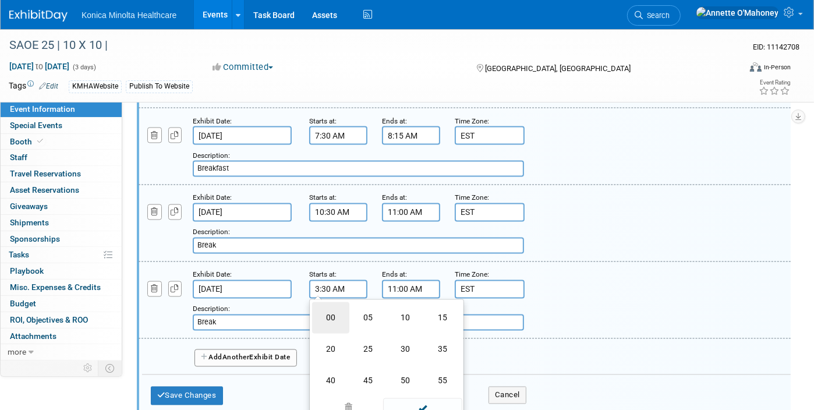
click at [333, 302] on td "00" at bounding box center [330, 317] width 37 height 31
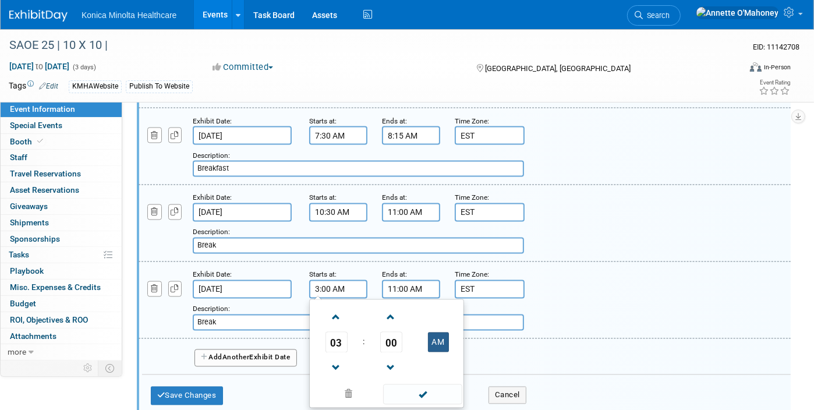
click at [439, 332] on button "AM" at bounding box center [438, 342] width 21 height 20
type input "3:00 PM"
click at [389, 280] on input "11:00 AM" at bounding box center [411, 289] width 58 height 19
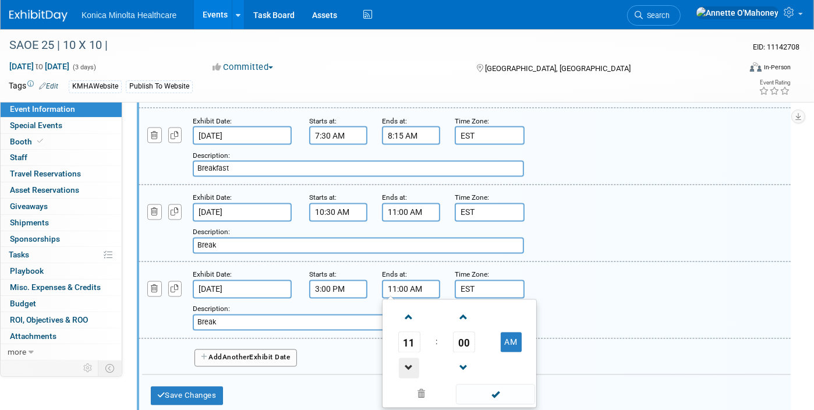
click at [407, 358] on span at bounding box center [409, 368] width 20 height 20
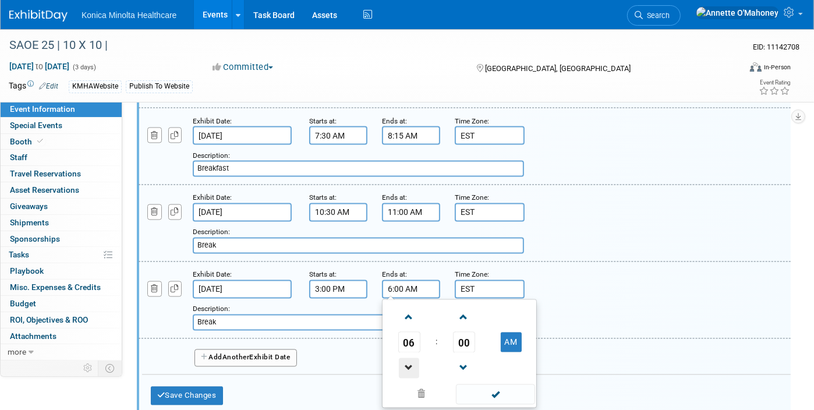
click at [407, 358] on span at bounding box center [409, 368] width 20 height 20
click at [461, 332] on span "00" at bounding box center [464, 342] width 22 height 21
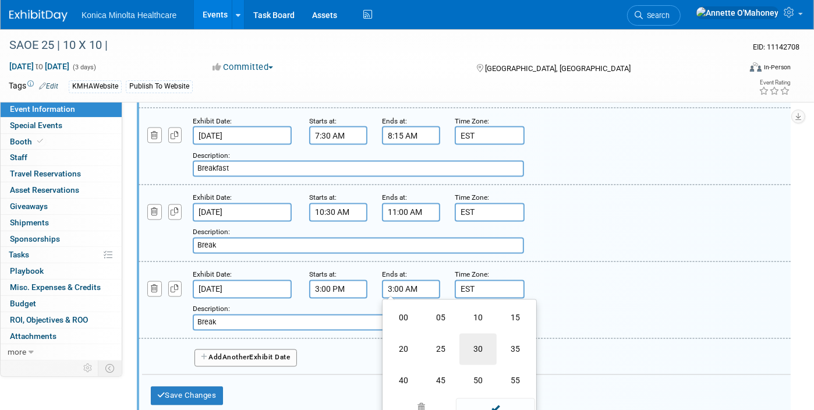
click at [482, 333] on td "30" at bounding box center [477, 348] width 37 height 31
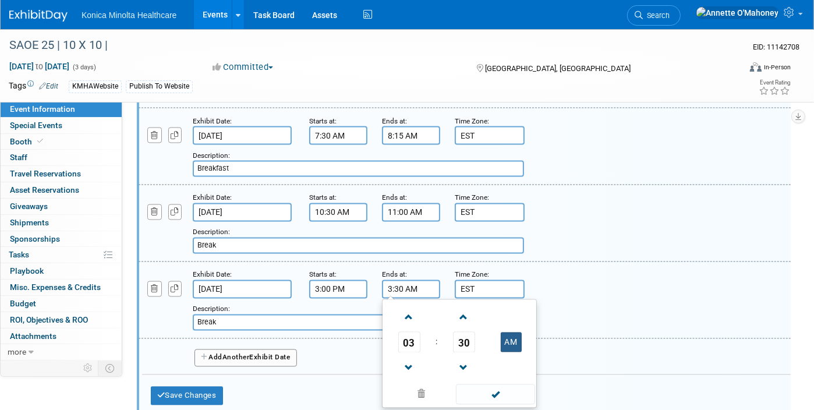
click at [518, 332] on button "AM" at bounding box center [511, 342] width 21 height 20
type input "3:30 PM"
click at [171, 285] on icon "button" at bounding box center [175, 289] width 8 height 8
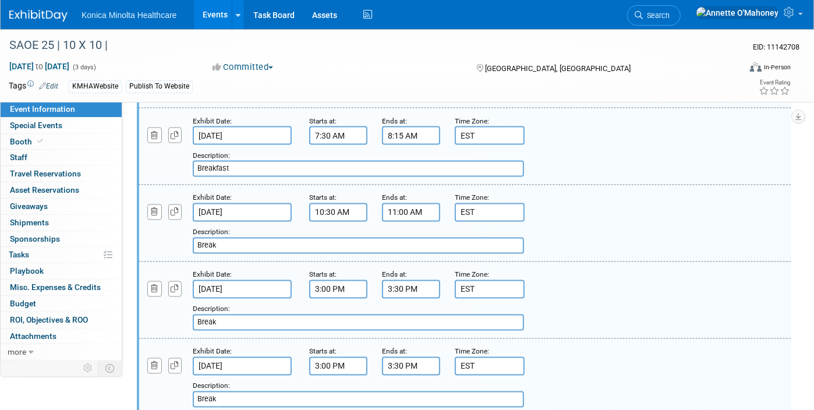
click at [318, 357] on input "3:00 PM" at bounding box center [338, 366] width 58 height 19
click at [333, 384] on span at bounding box center [336, 394] width 20 height 20
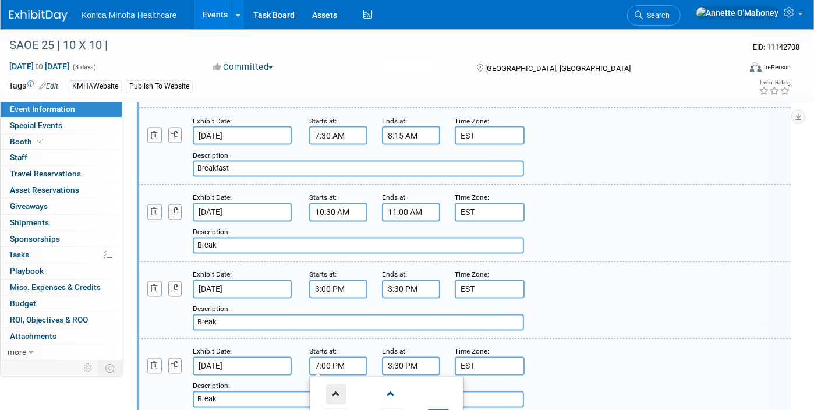
click at [333, 384] on span at bounding box center [336, 394] width 20 height 20
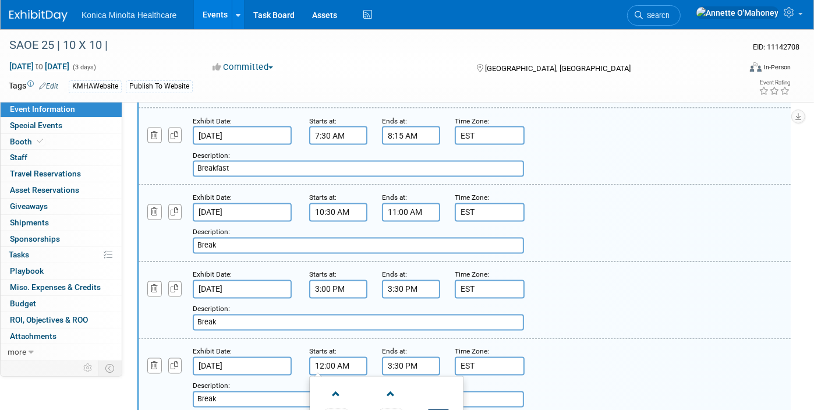
type input "12:00 PM"
click at [389, 357] on input "3:30 PM" at bounding box center [411, 366] width 58 height 19
click at [411, 384] on span at bounding box center [409, 394] width 20 height 20
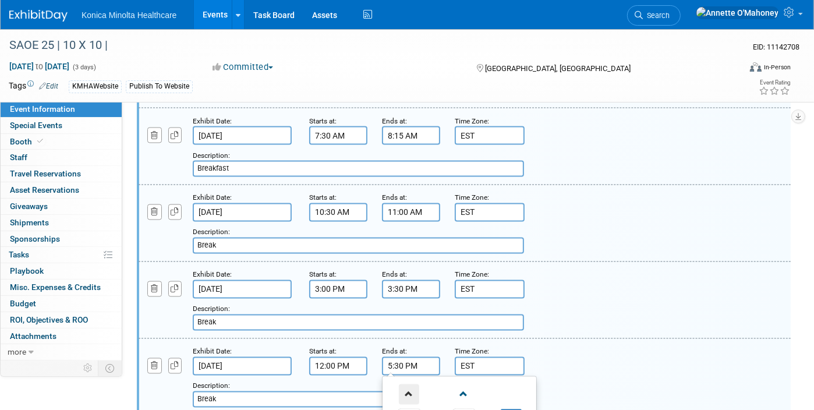
click at [411, 384] on span at bounding box center [409, 394] width 20 height 20
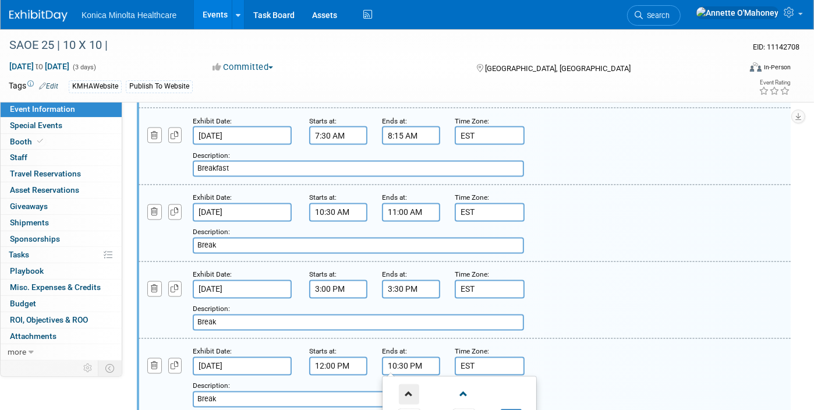
click at [411, 384] on span at bounding box center [409, 394] width 20 height 20
click at [403, 384] on span at bounding box center [409, 394] width 20 height 20
click at [387, 357] on input "12:30 AM" at bounding box center [411, 366] width 58 height 19
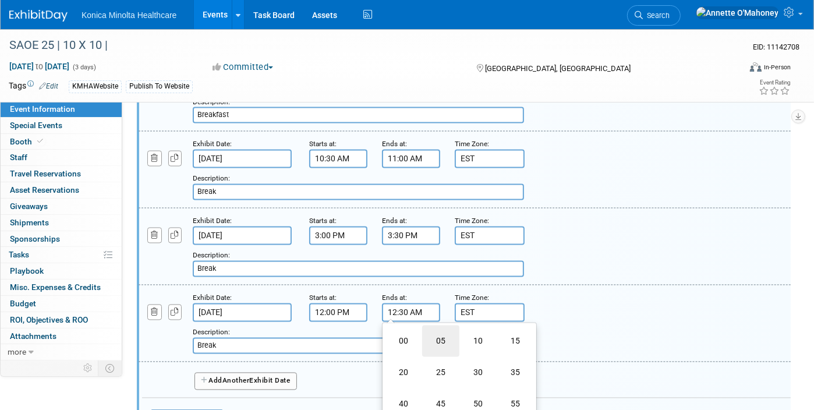
scroll to position [1673, 0]
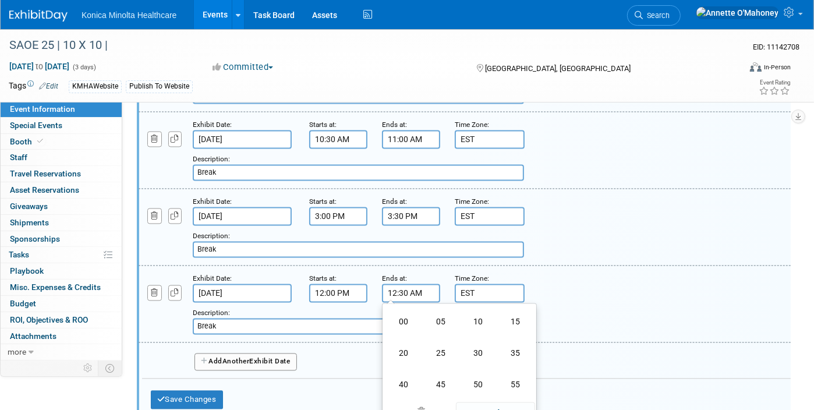
click at [400, 284] on input "12:30 AM" at bounding box center [411, 293] width 58 height 19
click at [405, 307] on td "00" at bounding box center [403, 321] width 37 height 31
click at [389, 284] on input "12:00 AM" at bounding box center [411, 293] width 58 height 19
click at [405, 362] on span at bounding box center [409, 372] width 20 height 20
click at [408, 311] on span at bounding box center [409, 321] width 20 height 20
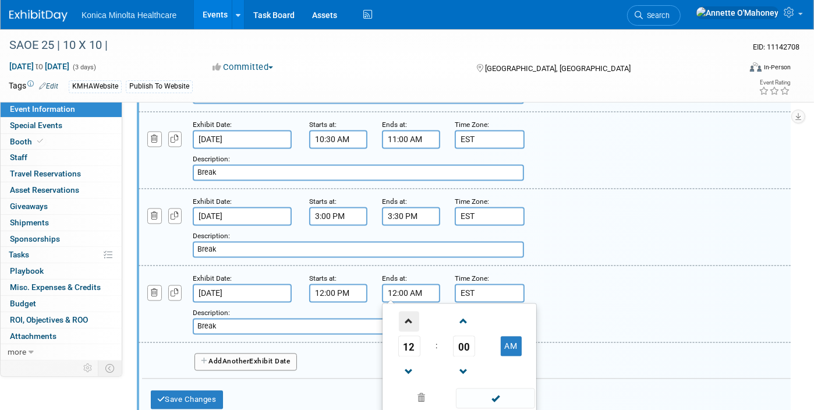
click at [408, 311] on span at bounding box center [409, 321] width 20 height 20
click at [406, 362] on span at bounding box center [409, 372] width 20 height 20
click at [502, 336] on button "AM" at bounding box center [511, 346] width 21 height 20
type input "1:00 PM"
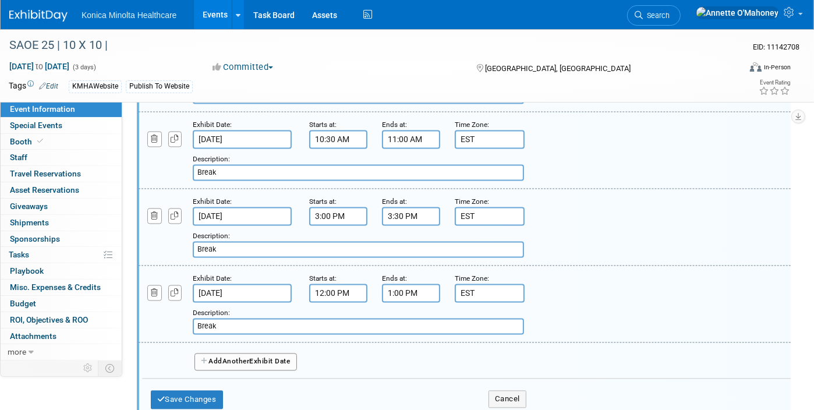
drag, startPoint x: 230, startPoint y: 306, endPoint x: 178, endPoint y: 309, distance: 52.5
click at [178, 308] on div "Add a Description Description: Break" at bounding box center [409, 319] width 558 height 32
type input "Lunch"
click at [212, 391] on button "Save Changes" at bounding box center [187, 400] width 72 height 19
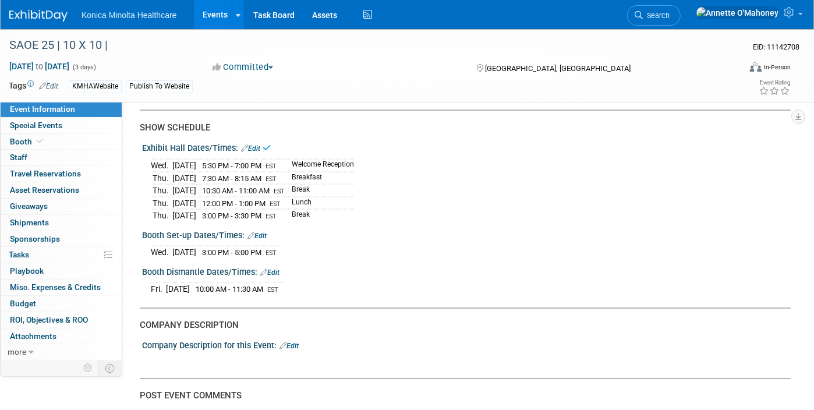
scroll to position [1434, 0]
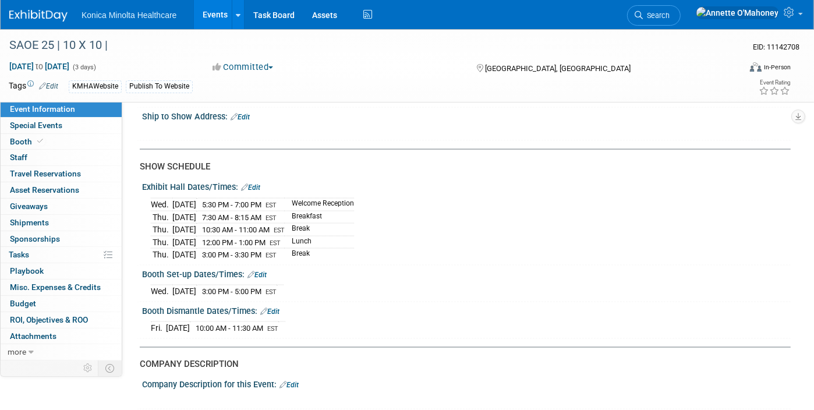
click at [251, 183] on link "Edit" at bounding box center [250, 187] width 19 height 8
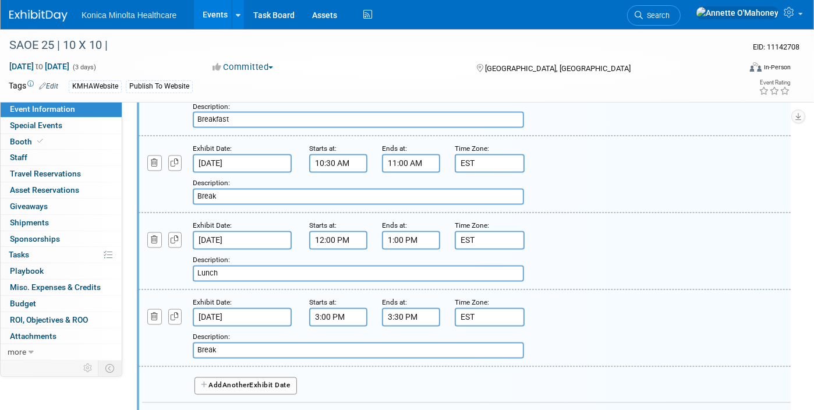
scroll to position [1725, 0]
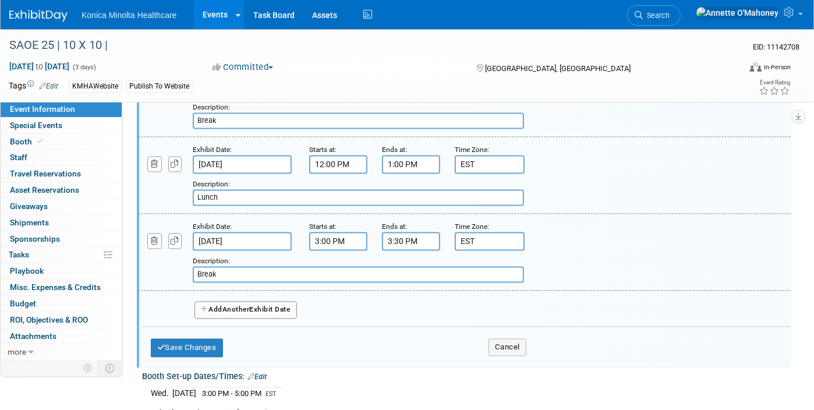
click at [240, 306] on span "Another" at bounding box center [235, 310] width 27 height 8
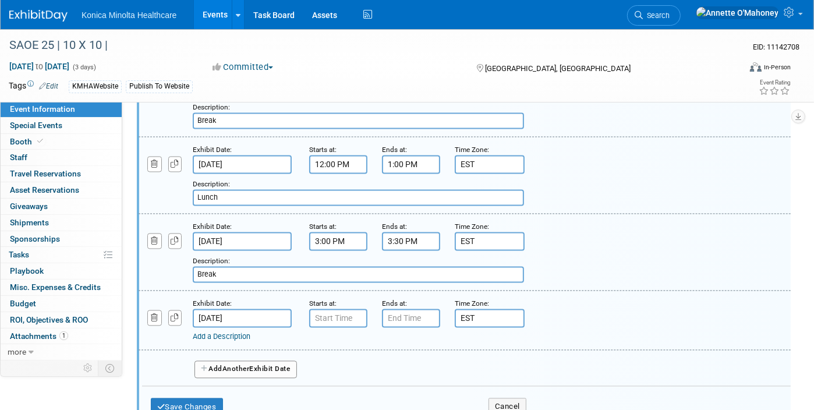
type input "7:00 AM"
click at [310, 309] on input "7:00 AM" at bounding box center [338, 318] width 58 height 19
click at [395, 309] on input "7:00 PM" at bounding box center [411, 318] width 58 height 19
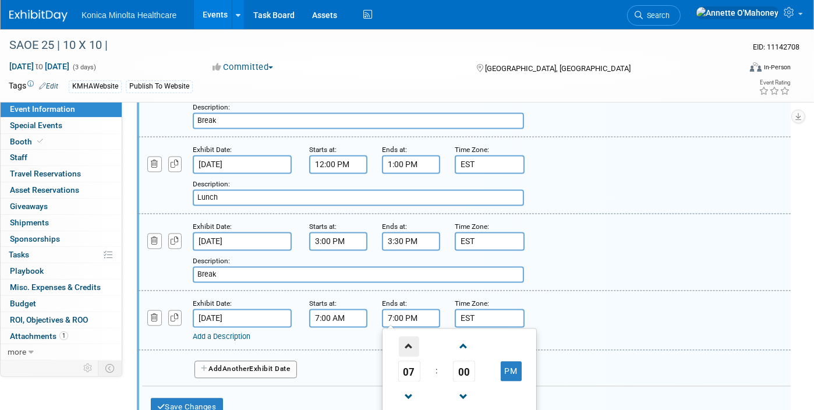
click at [404, 336] on span at bounding box center [409, 346] width 20 height 20
click at [521, 361] on button "PM" at bounding box center [511, 371] width 21 height 20
type input "8:00 AM"
click at [223, 332] on link "Add a Description" at bounding box center [222, 336] width 58 height 9
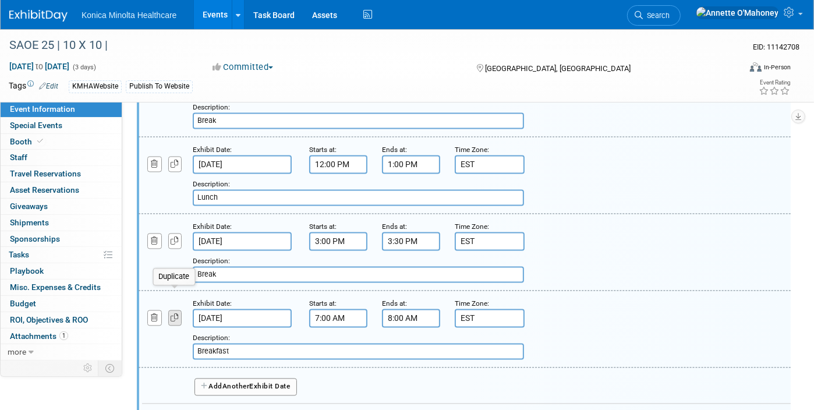
type input "Breakfast"
click at [171, 314] on icon "button" at bounding box center [175, 318] width 8 height 8
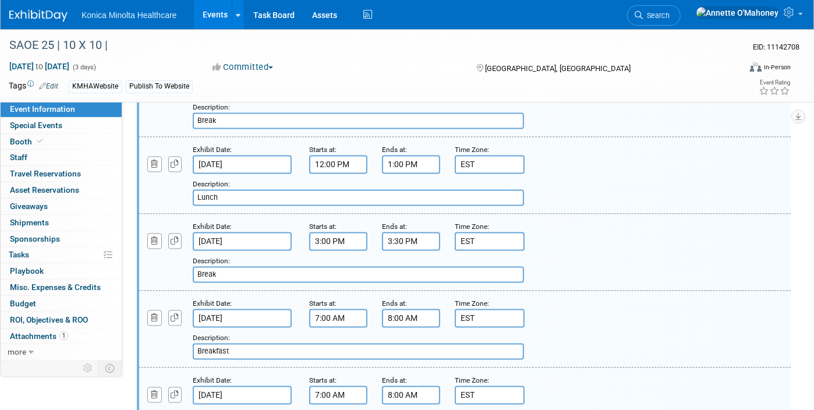
click at [317, 386] on input "7:00 AM" at bounding box center [338, 395] width 58 height 19
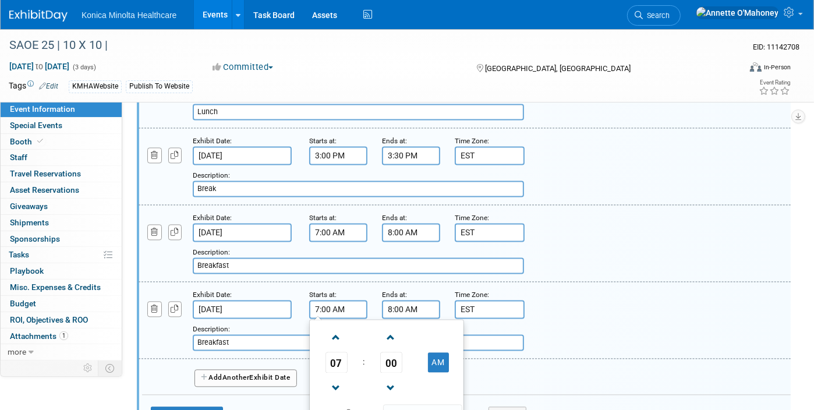
scroll to position [1943, 0]
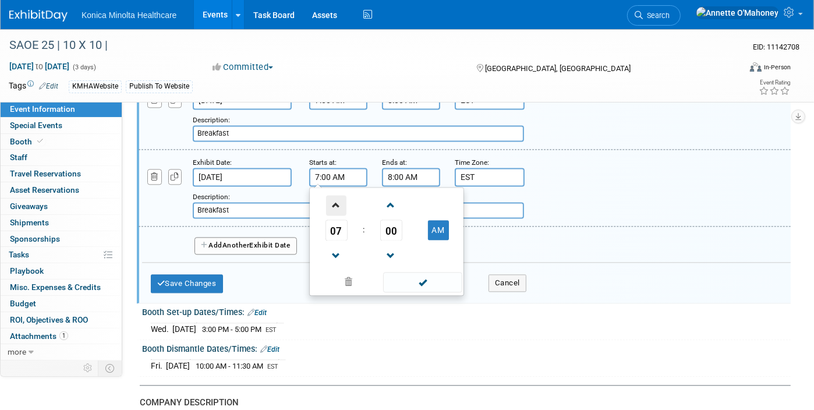
click at [336, 195] on span at bounding box center [336, 205] width 20 height 20
click at [336, 246] on span at bounding box center [336, 256] width 20 height 20
click at [393, 219] on span "00" at bounding box center [391, 229] width 22 height 21
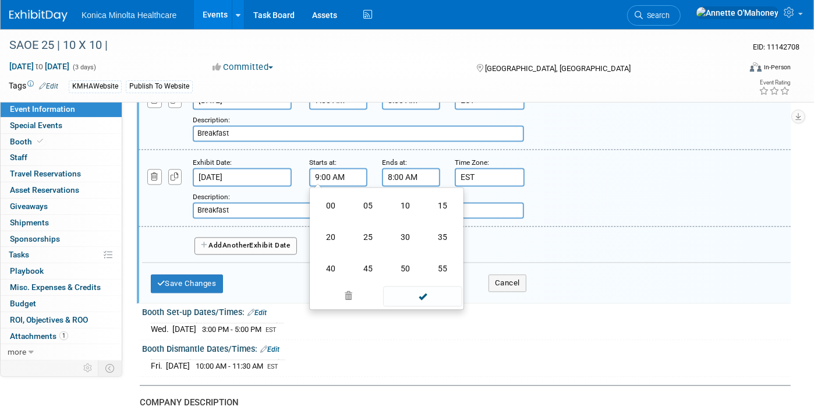
click at [393, 221] on td "30" at bounding box center [404, 236] width 37 height 31
type input "9:30 AM"
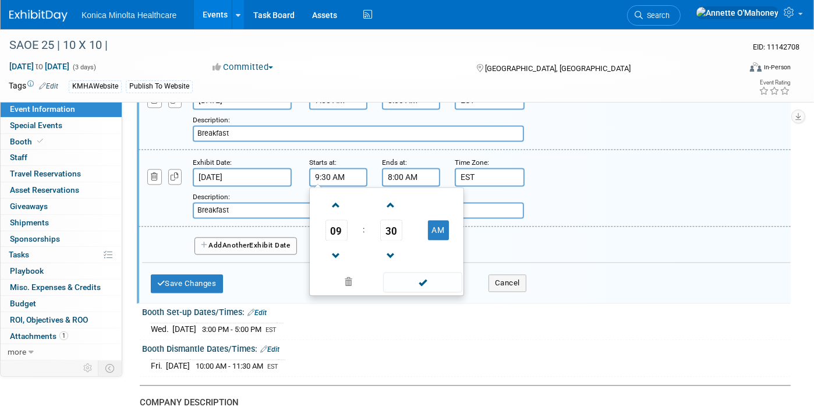
click at [389, 168] on input "8:00 AM" at bounding box center [411, 177] width 58 height 19
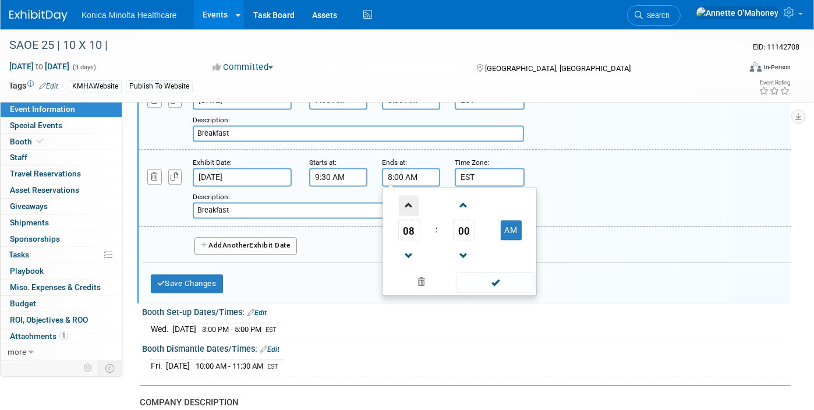
click at [402, 195] on span at bounding box center [409, 205] width 20 height 20
click at [413, 246] on span at bounding box center [409, 256] width 20 height 20
type input "10:00 AM"
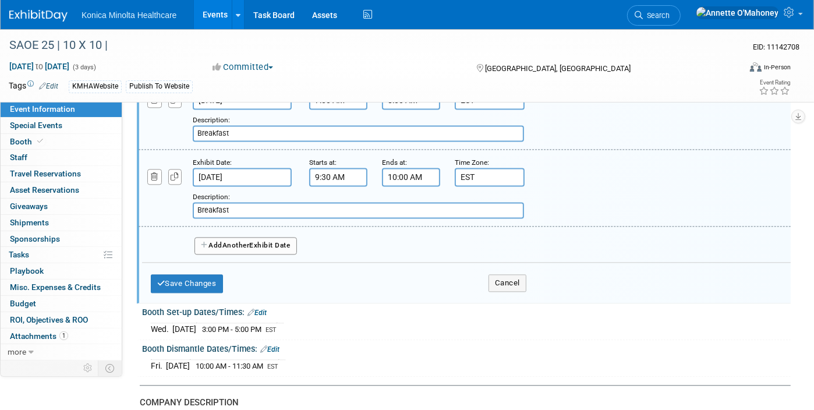
drag, startPoint x: 245, startPoint y: 187, endPoint x: 215, endPoint y: 183, distance: 30.6
click at [215, 202] on input "Breakfast" at bounding box center [358, 210] width 331 height 16
type input "Break"
click at [204, 274] on button "Save Changes" at bounding box center [187, 283] width 72 height 19
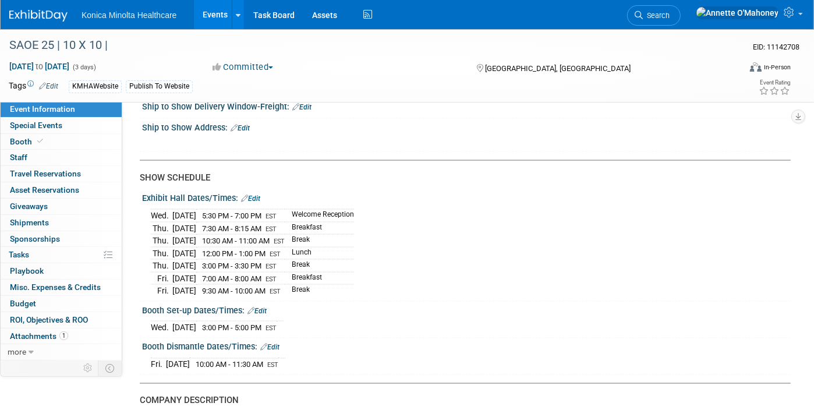
scroll to position [1434, 0]
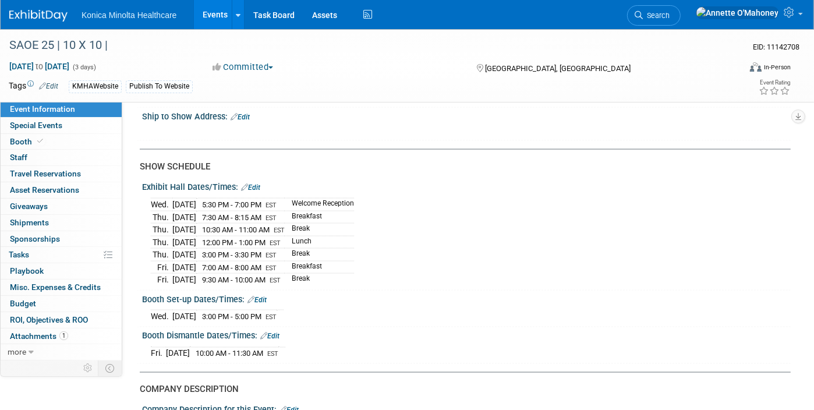
click at [354, 198] on td "Welcome Reception" at bounding box center [319, 204] width 69 height 13
click at [254, 183] on link "Edit" at bounding box center [250, 187] width 19 height 8
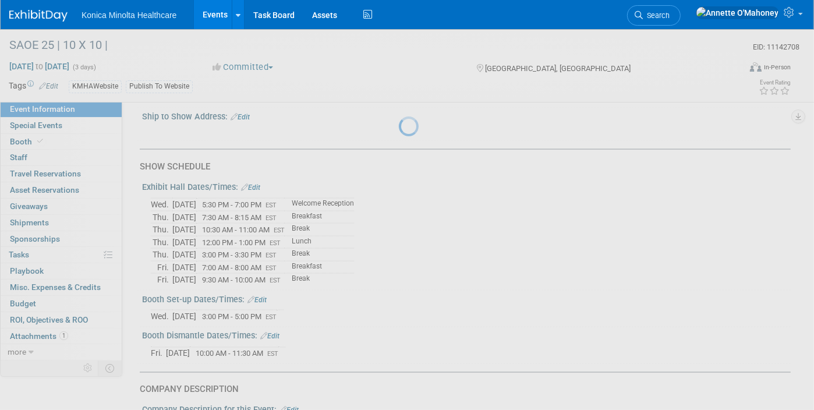
click at [399, 173] on div at bounding box center [407, 205] width 16 height 410
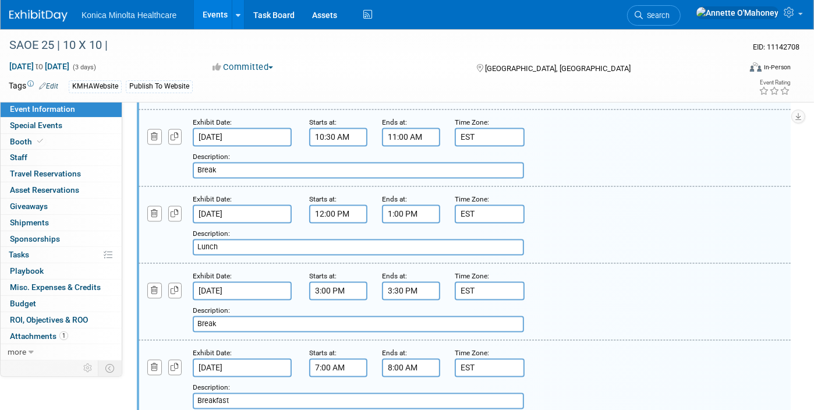
scroll to position [1871, 0]
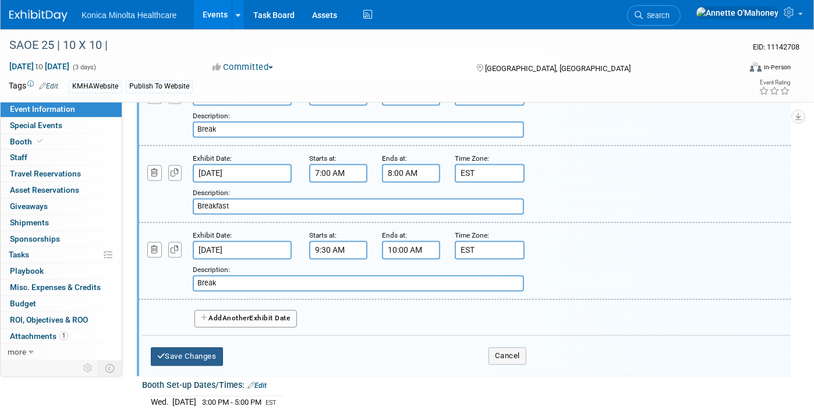
click at [191, 347] on button "Save Changes" at bounding box center [187, 356] width 72 height 19
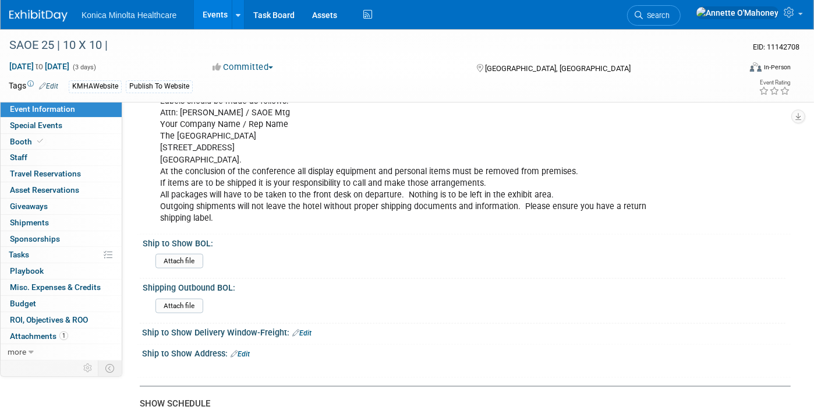
scroll to position [1144, 0]
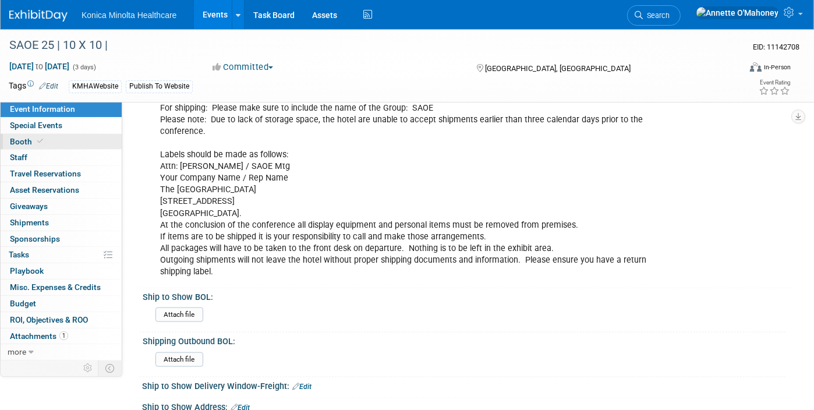
click at [35, 141] on span at bounding box center [40, 141] width 10 height 9
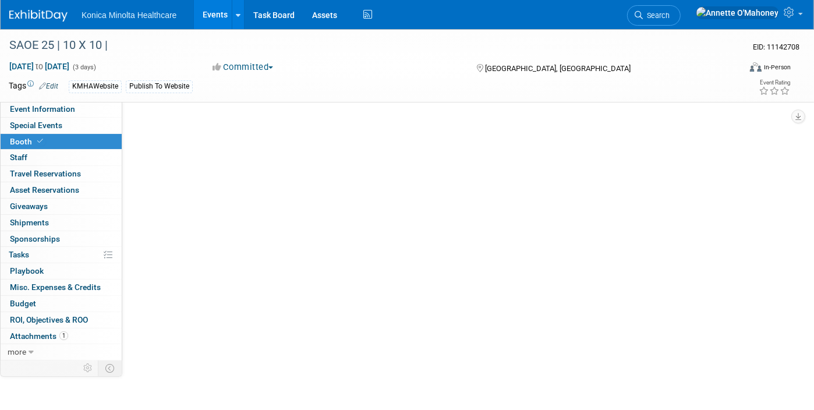
scroll to position [0, 0]
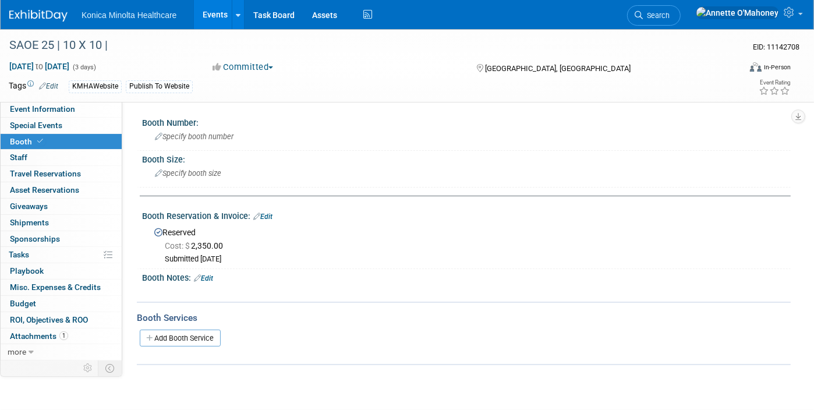
click at [213, 274] on link "Edit" at bounding box center [203, 278] width 19 height 8
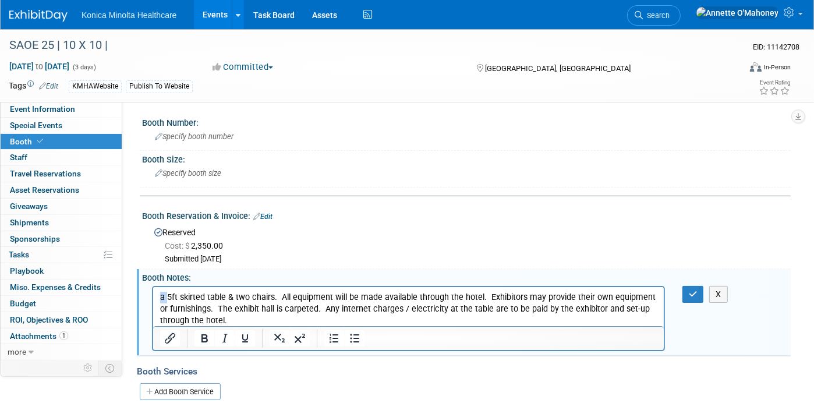
drag, startPoint x: 166, startPoint y: 294, endPoint x: 154, endPoint y: 294, distance: 12.2
click at [154, 294] on html "a 5ft skirted table & two chairs. All equipment will be made available through …" at bounding box center [407, 306] width 510 height 40
click at [690, 290] on icon "button" at bounding box center [693, 294] width 9 height 8
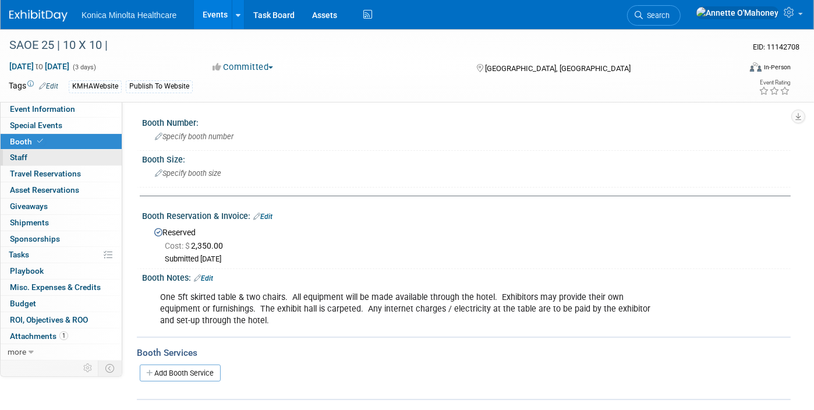
click at [31, 155] on link "0 Staff 0" at bounding box center [61, 158] width 121 height 16
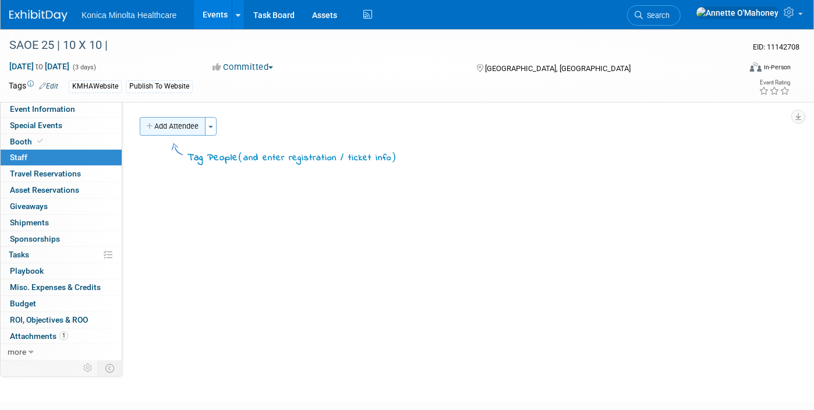
click at [204, 122] on button "Add Attendee" at bounding box center [173, 126] width 66 height 19
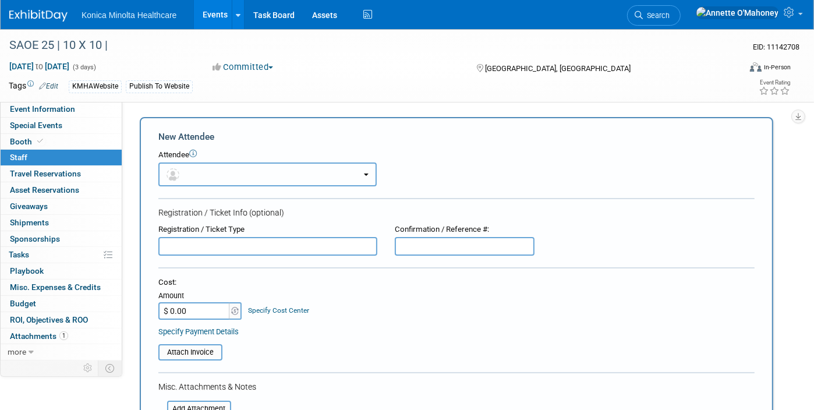
click at [241, 182] on button "button" at bounding box center [267, 174] width 218 height 24
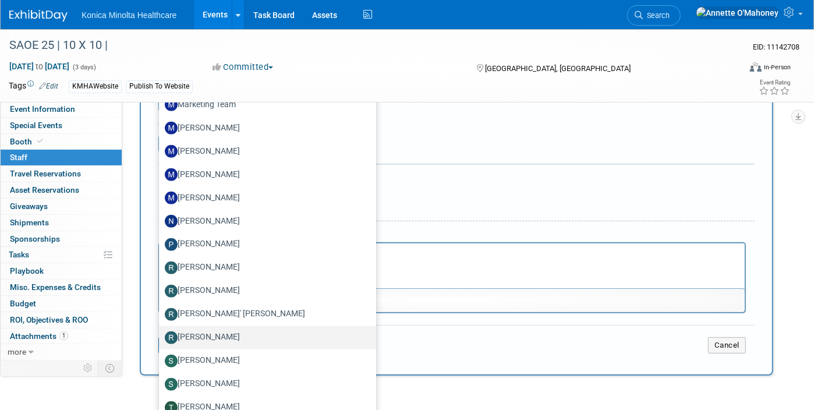
scroll to position [293, 0]
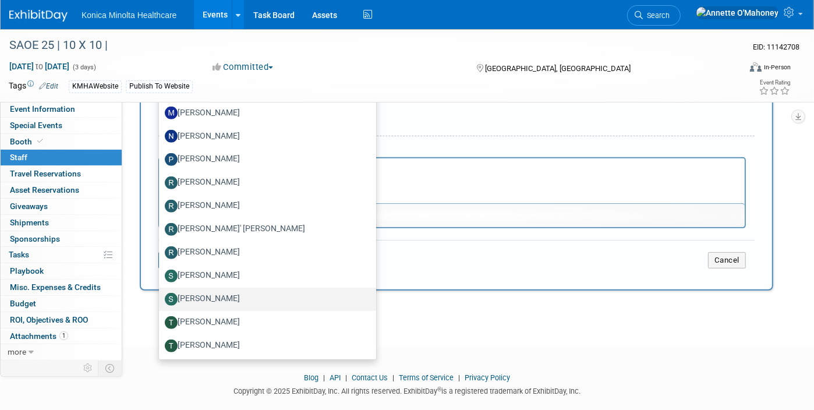
click at [232, 297] on label "[PERSON_NAME]" at bounding box center [265, 299] width 200 height 19
click at [161, 297] on input "[PERSON_NAME]" at bounding box center [157, 298] width 8 height 8
select select "506a6cd9-5bb0-4d0d-866b-dd6b1fa71102"
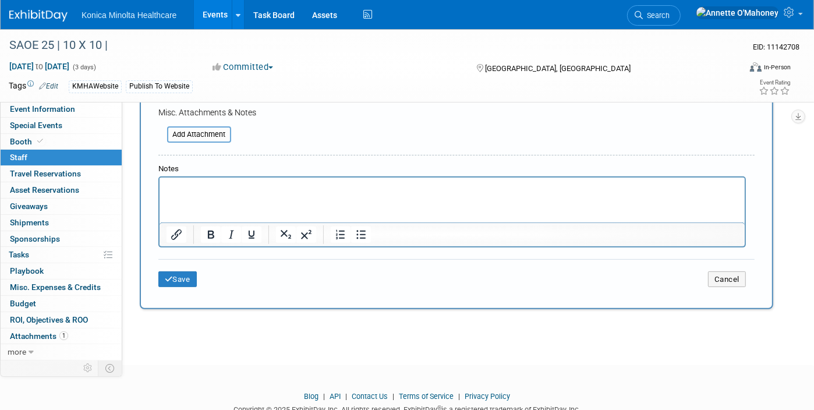
scroll to position [330, 0]
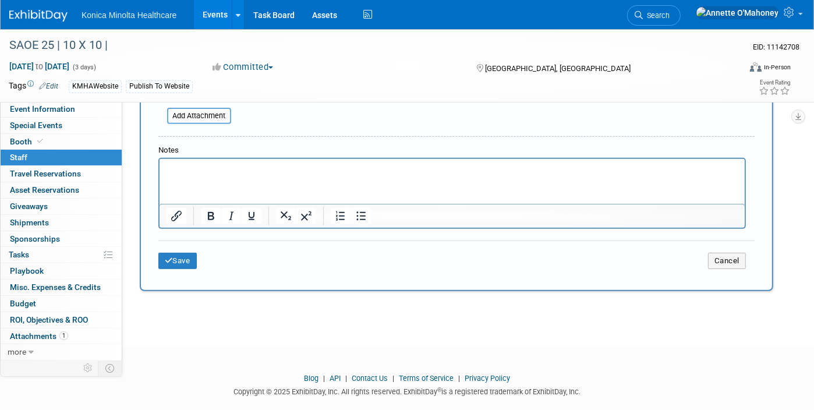
click at [210, 175] on html at bounding box center [451, 167] width 585 height 16
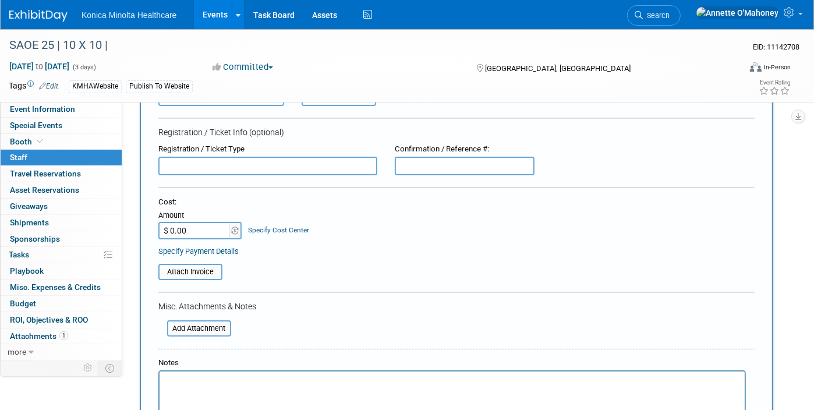
scroll to position [0, 0]
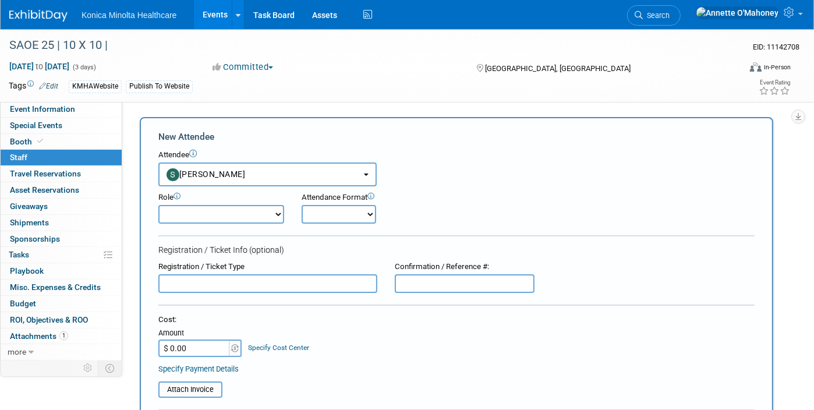
click at [276, 211] on select "Demonstrator DR Clinician DR Sales Event Manager Executive Field Engineer HCIT …" at bounding box center [221, 214] width 126 height 19
select select "100"
click at [158, 205] on select "Demonstrator DR Clinician DR Sales Event Manager Executive Field Engineer HCIT …" at bounding box center [221, 214] width 126 height 19
click at [363, 212] on select "Onsite Remote" at bounding box center [338, 214] width 74 height 19
select select "1"
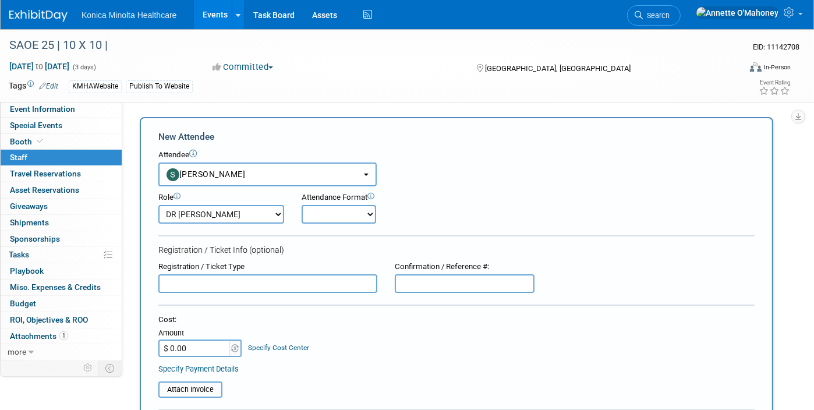
click at [301, 205] on select "Onsite Remote" at bounding box center [338, 214] width 74 height 19
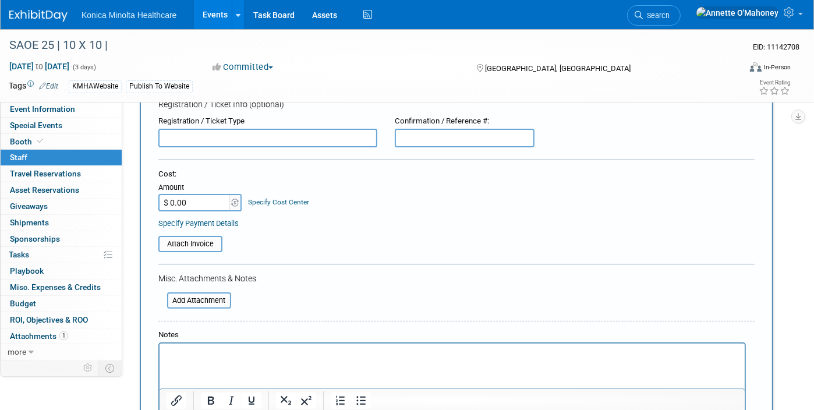
click at [203, 350] on p "Rich Text Area. Press ALT-0 for help." at bounding box center [452, 354] width 572 height 12
click at [42, 169] on span "Travel Reservations 0" at bounding box center [45, 173] width 71 height 9
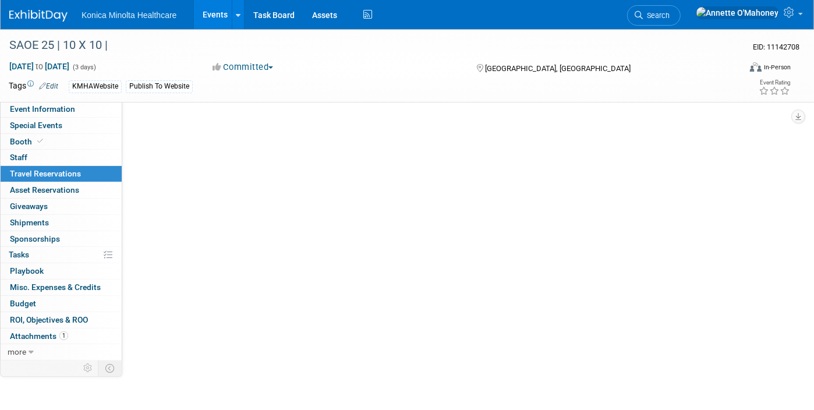
scroll to position [0, 0]
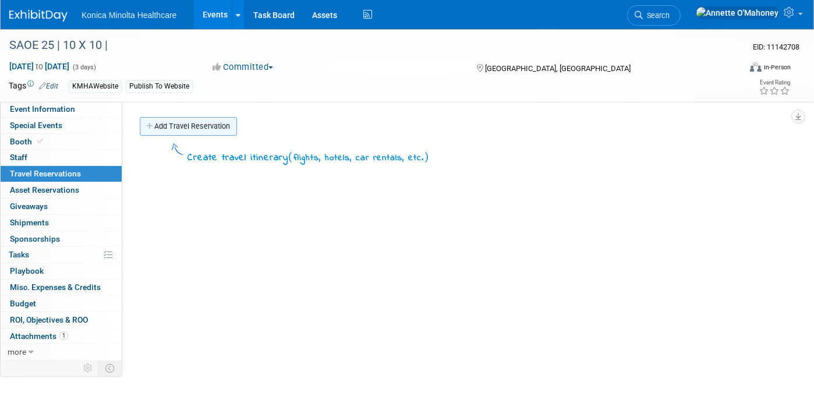
click at [190, 127] on link "Add Travel Reservation" at bounding box center [188, 126] width 97 height 19
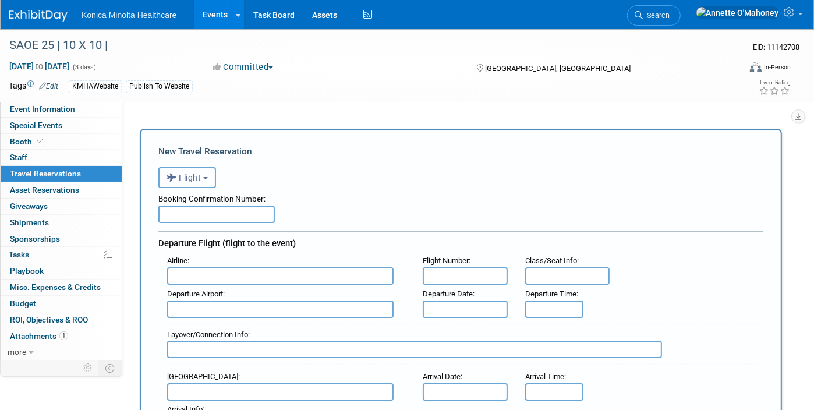
click at [210, 171] on button "Flight" at bounding box center [187, 177] width 58 height 21
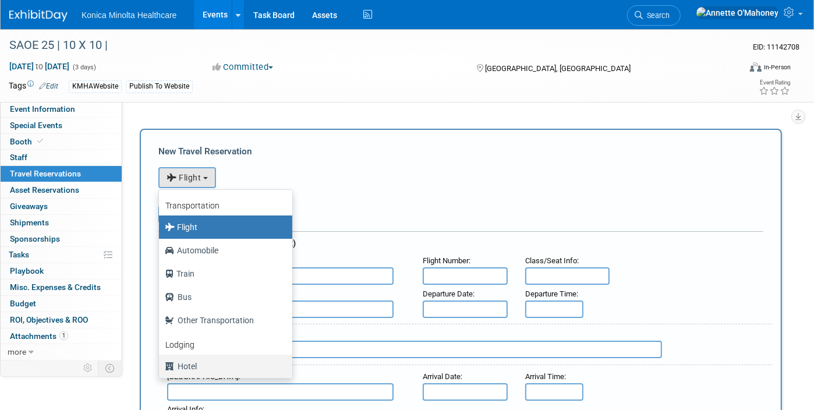
click at [201, 359] on label "Hotel" at bounding box center [223, 366] width 116 height 19
click at [161, 361] on input "Hotel" at bounding box center [157, 365] width 8 height 8
select select "6"
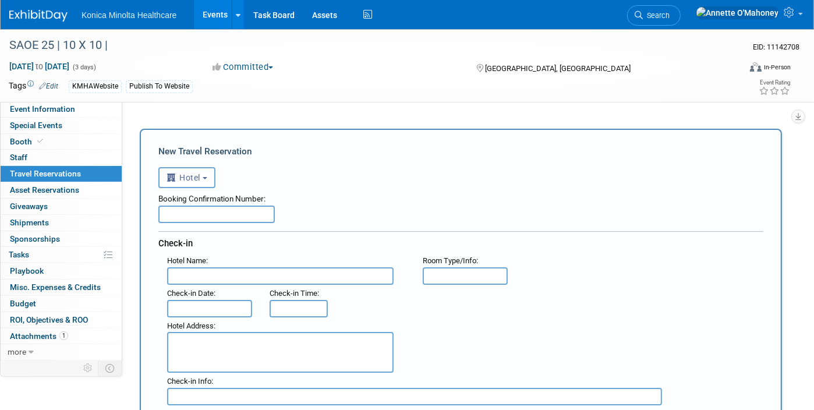
click at [215, 214] on input "text" at bounding box center [216, 213] width 116 height 17
click at [223, 215] on input "text" at bounding box center [216, 213] width 116 height 17
paste input "3346064435"
type input "3346064435"
click at [204, 273] on input "text" at bounding box center [280, 275] width 226 height 17
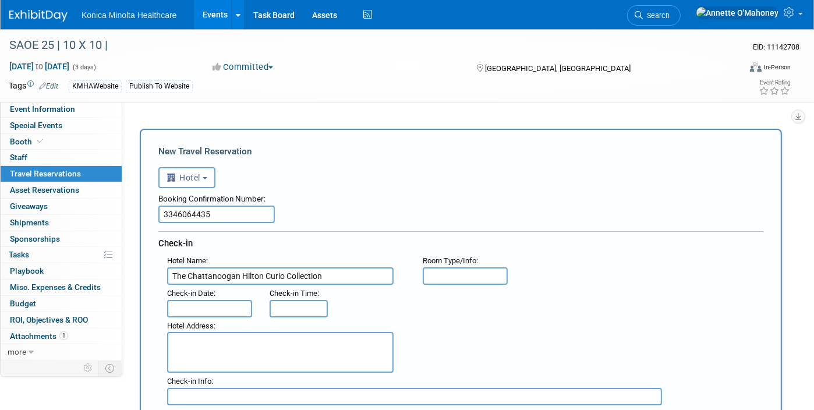
type input "The Chattanoogan Hilton Curio Collection"
click at [194, 300] on input "text" at bounding box center [209, 308] width 85 height 17
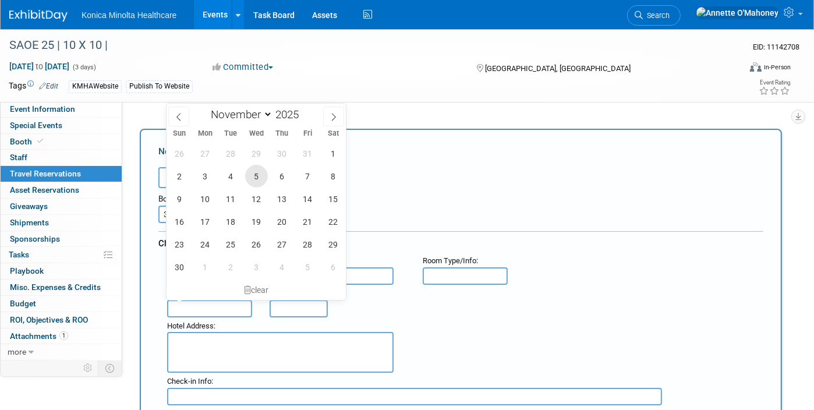
click at [254, 174] on span "5" at bounding box center [256, 176] width 23 height 23
type input "[DATE]"
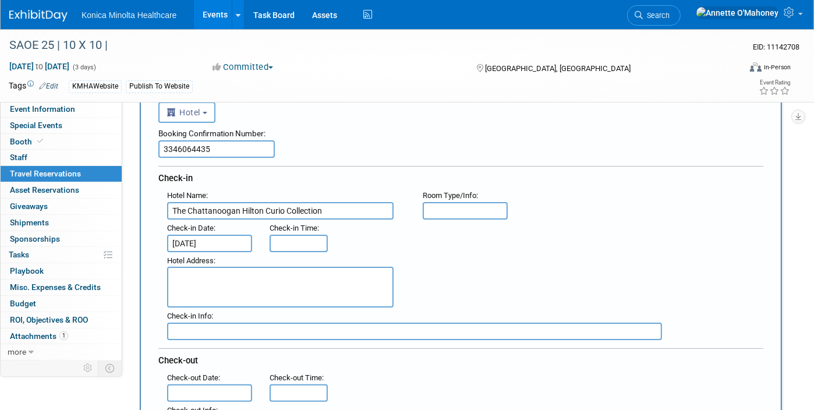
scroll to position [145, 0]
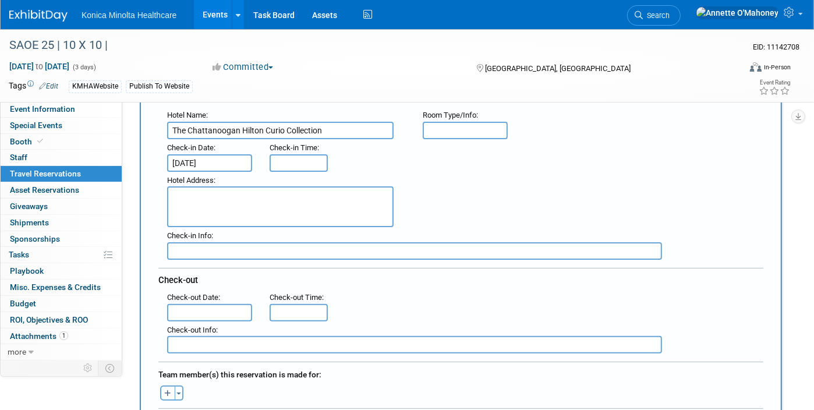
click at [217, 199] on textarea at bounding box center [280, 206] width 226 height 41
click at [196, 304] on input "text" at bounding box center [209, 312] width 85 height 17
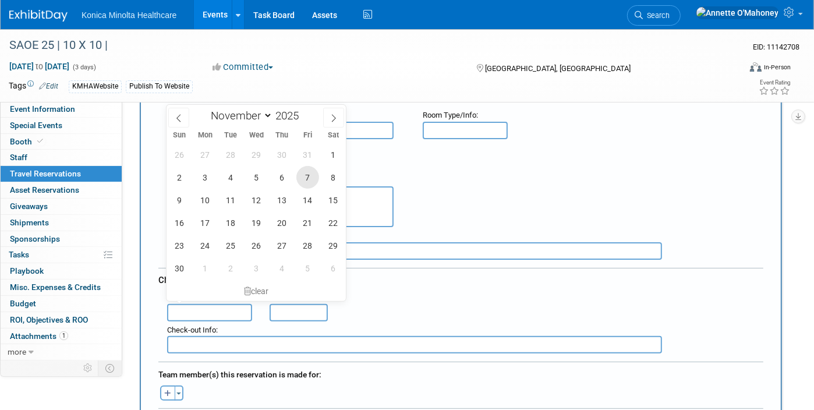
click at [309, 183] on span "7" at bounding box center [307, 177] width 23 height 23
type input "[DATE]"
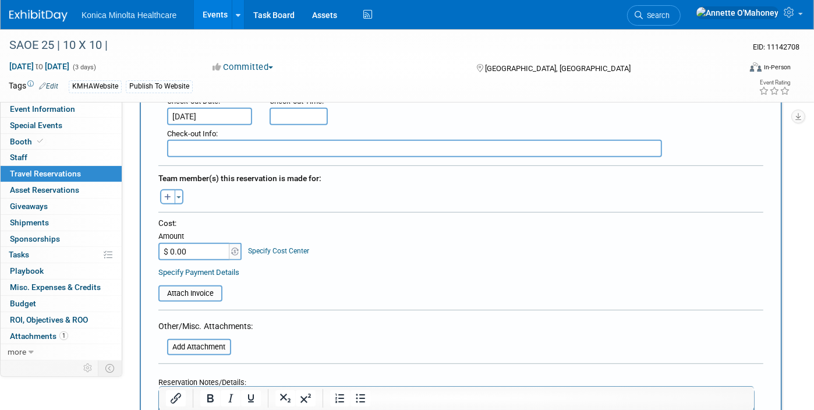
scroll to position [364, 0]
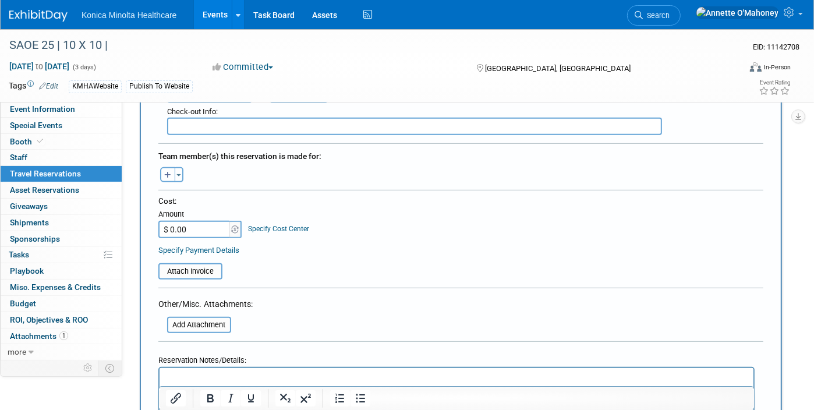
click at [165, 167] on button "button" at bounding box center [167, 174] width 15 height 15
select select
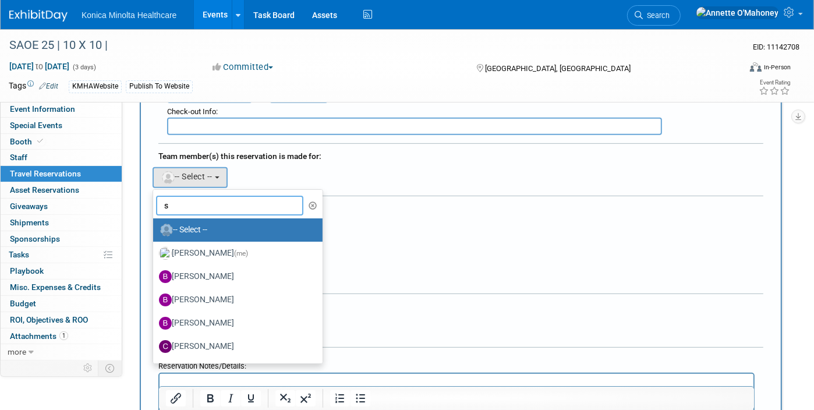
click at [197, 200] on input "s" at bounding box center [229, 206] width 147 height 20
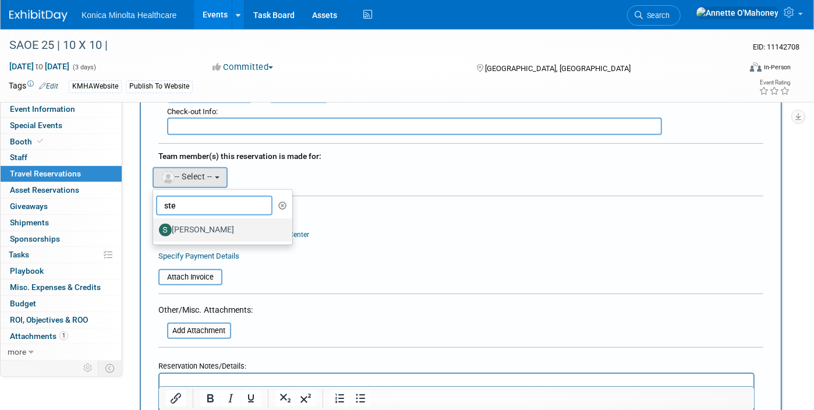
type input "ste"
click at [199, 221] on label "[PERSON_NAME]" at bounding box center [220, 230] width 122 height 19
click at [155, 225] on input "[PERSON_NAME]" at bounding box center [151, 229] width 8 height 8
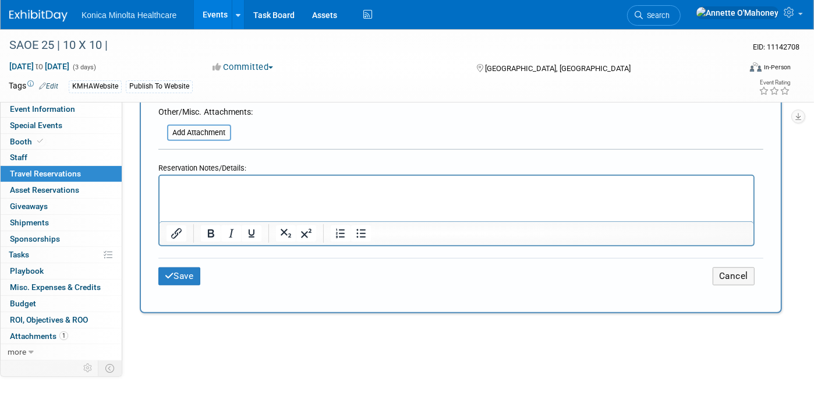
scroll to position [436, 0]
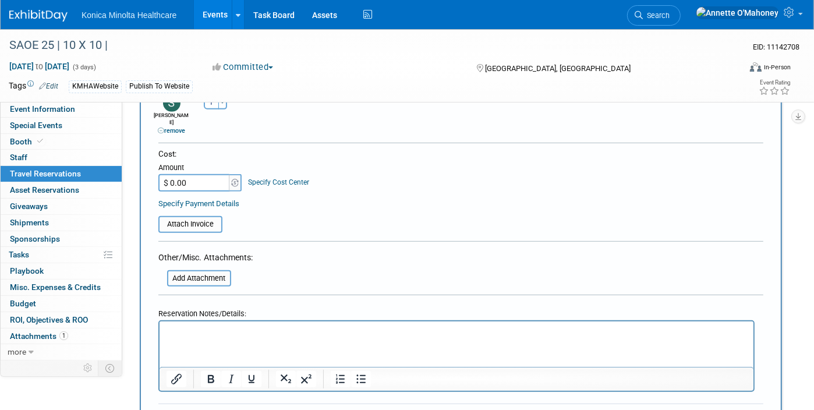
click at [201, 333] on p "Rich Text Area. Press ALT-0 for help." at bounding box center [456, 332] width 580 height 12
click at [199, 335] on p "Rich Text Area. Press ALT-0 for help." at bounding box center [456, 332] width 580 height 12
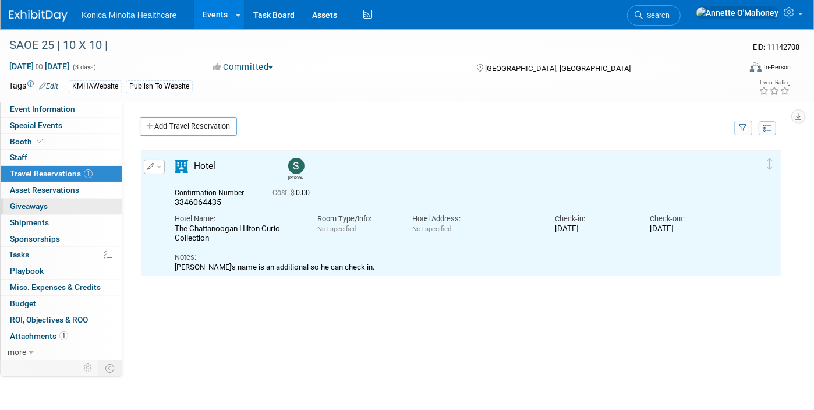
scroll to position [0, 0]
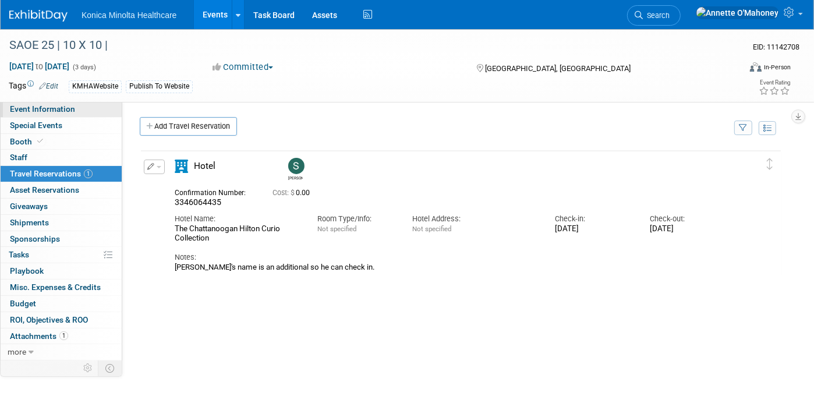
click at [59, 102] on link "Event Information" at bounding box center [61, 109] width 121 height 16
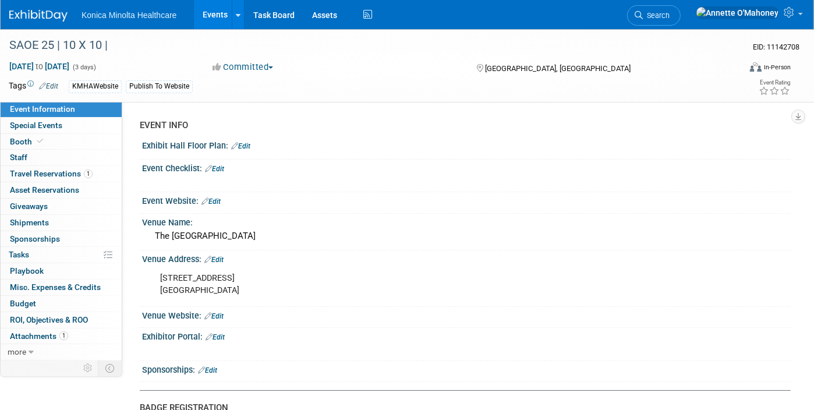
click at [217, 200] on link "Edit" at bounding box center [210, 201] width 19 height 8
